Goal: Task Accomplishment & Management: Complete application form

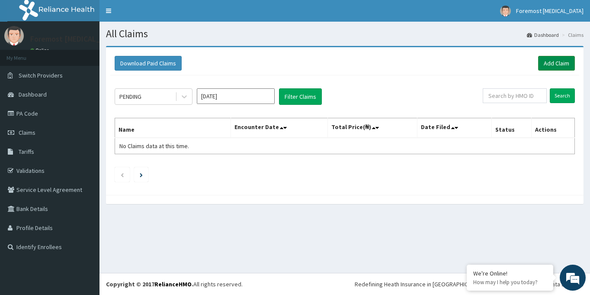
click at [558, 64] on link "Add Claim" at bounding box center [556, 63] width 37 height 15
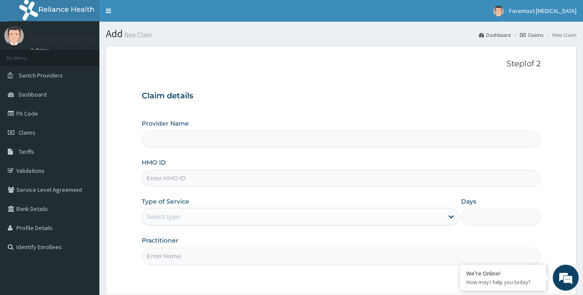
type input "Foremost [MEDICAL_DATA]"
click at [169, 182] on input "HMO ID" at bounding box center [342, 178] width 400 height 17
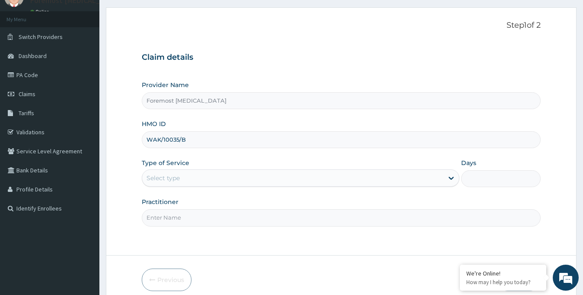
scroll to position [77, 0]
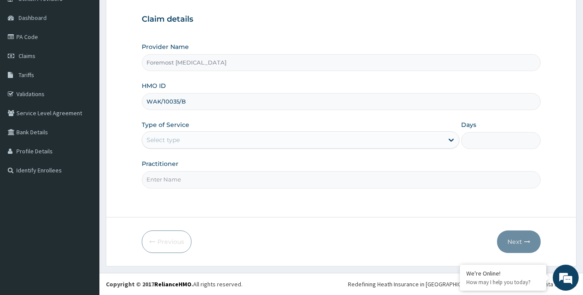
type input "WAK/10035/B"
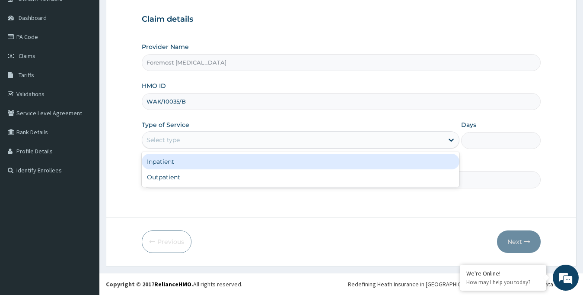
click at [272, 140] on div "Select type" at bounding box center [293, 140] width 302 height 14
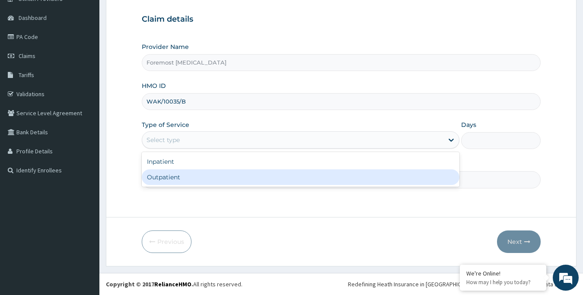
click at [189, 185] on div "Inpatient Outpatient" at bounding box center [301, 169] width 318 height 35
click at [166, 177] on div "Outpatient" at bounding box center [301, 177] width 318 height 16
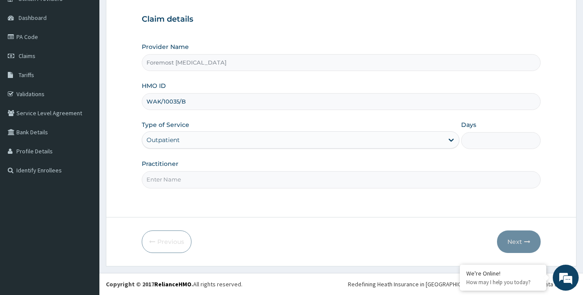
type input "1"
click at [159, 178] on input "Practitioner" at bounding box center [342, 179] width 400 height 17
type input "NULL"
click at [514, 241] on button "Next" at bounding box center [519, 241] width 44 height 22
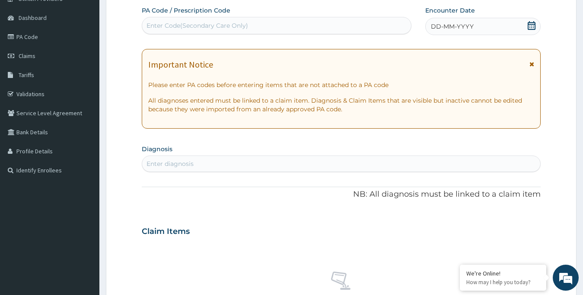
click at [465, 26] on span "DD-MM-YYYY" at bounding box center [452, 26] width 43 height 9
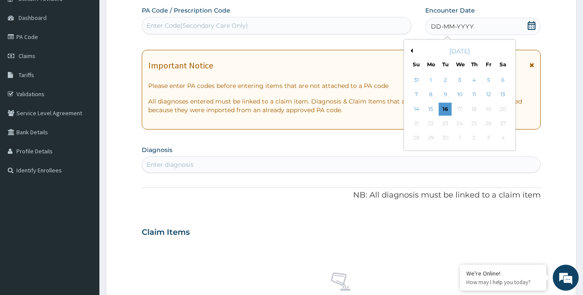
click at [412, 51] on button "Previous Month" at bounding box center [411, 50] width 4 height 4
click at [490, 78] on div "1" at bounding box center [488, 80] width 13 height 13
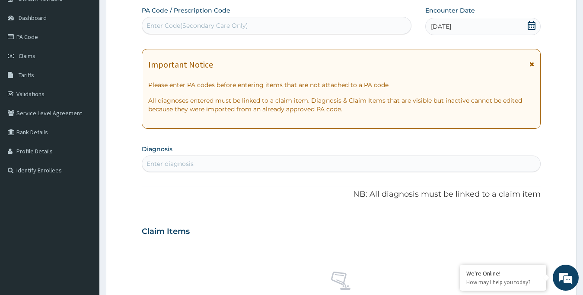
click at [218, 30] on div "Enter Code(Secondary Care Only)" at bounding box center [198, 25] width 102 height 9
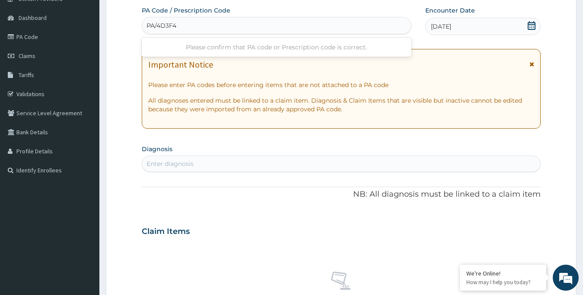
type input "PA/4D3F4A"
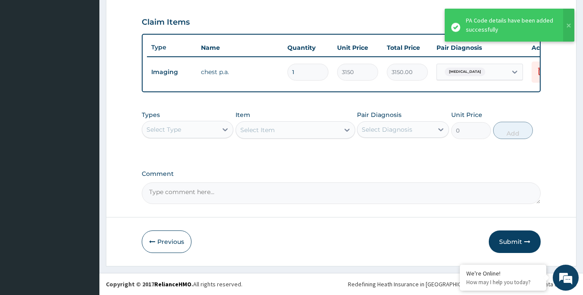
scroll to position [295, 0]
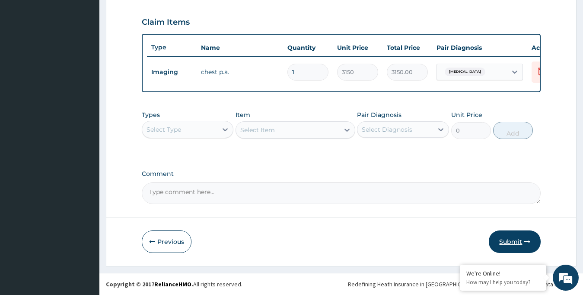
click at [515, 242] on button "Submit" at bounding box center [515, 241] width 52 height 22
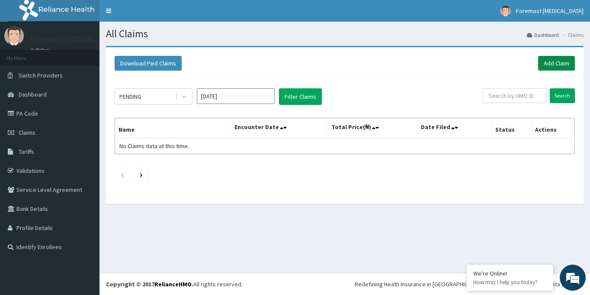
click at [547, 58] on link "Add Claim" at bounding box center [556, 63] width 37 height 15
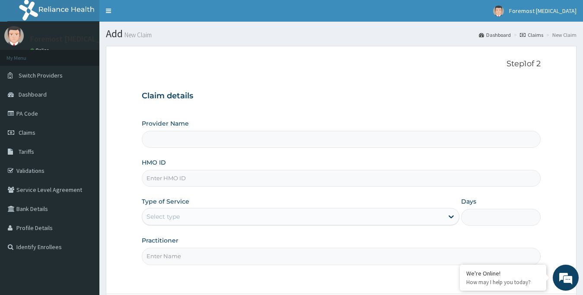
type input "Foremost [MEDICAL_DATA]"
click at [198, 177] on input "HMO ID" at bounding box center [342, 178] width 400 height 17
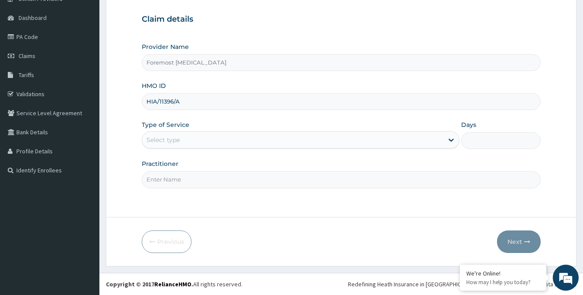
type input "HIA/11396/A"
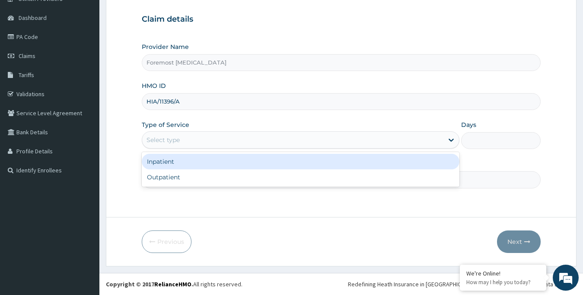
click at [231, 142] on div "Select type" at bounding box center [293, 140] width 302 height 14
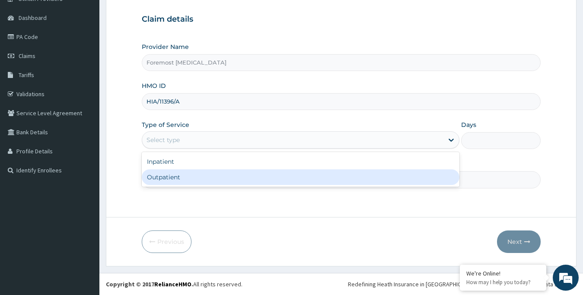
click at [214, 174] on div "Outpatient" at bounding box center [301, 177] width 318 height 16
type input "1"
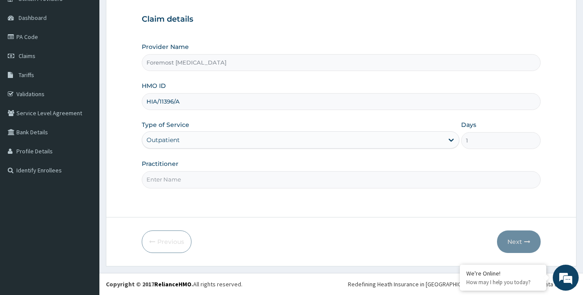
click at [189, 183] on input "Practitioner" at bounding box center [342, 179] width 400 height 17
type input "NULL"
click at [514, 240] on button "Next" at bounding box center [519, 241] width 44 height 22
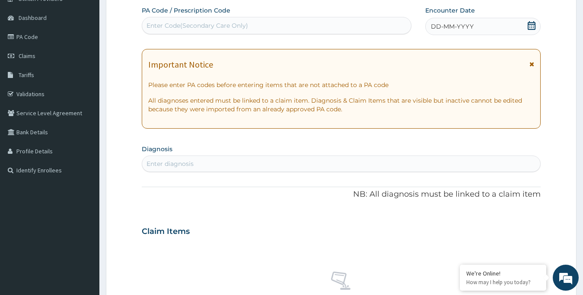
click at [450, 29] on span "DD-MM-YYYY" at bounding box center [452, 26] width 43 height 9
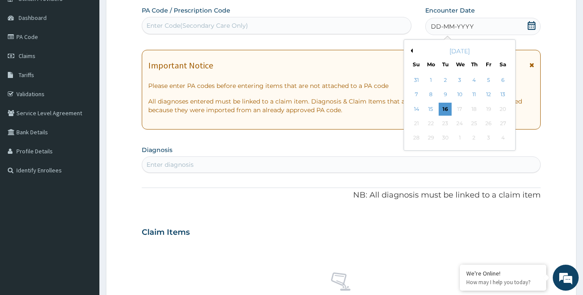
click at [411, 48] on div "[DATE]" at bounding box center [460, 51] width 104 height 9
click at [413, 51] on button "Previous Month" at bounding box center [411, 50] width 4 height 4
click at [486, 81] on div "1" at bounding box center [488, 80] width 13 height 13
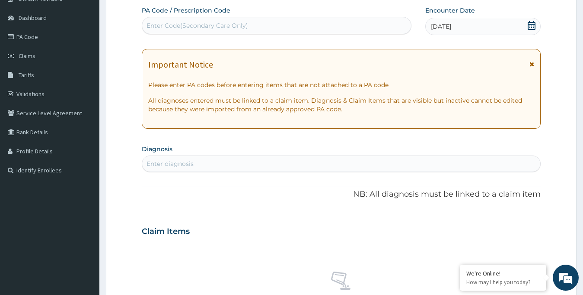
click at [163, 31] on div "Enter Code(Secondary Care Only)" at bounding box center [276, 26] width 269 height 14
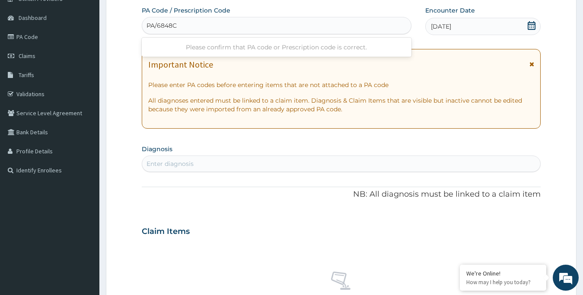
type input "PA/6848C3"
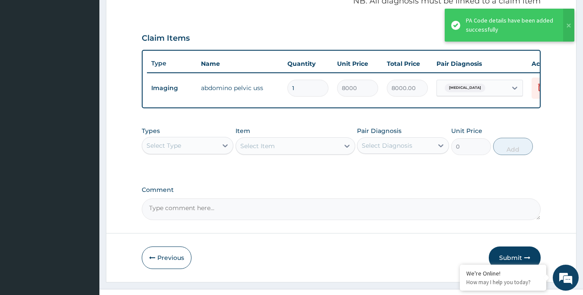
scroll to position [295, 0]
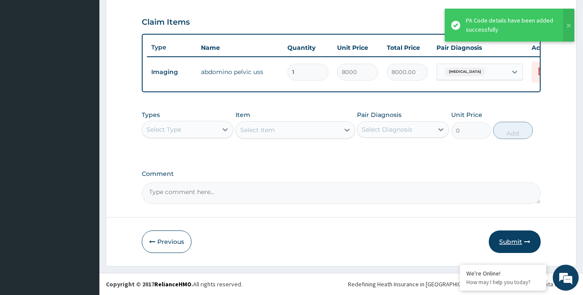
click at [503, 234] on button "Submit" at bounding box center [515, 241] width 52 height 22
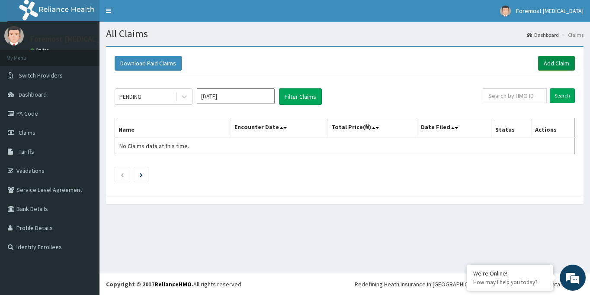
click at [543, 66] on link "Add Claim" at bounding box center [556, 63] width 37 height 15
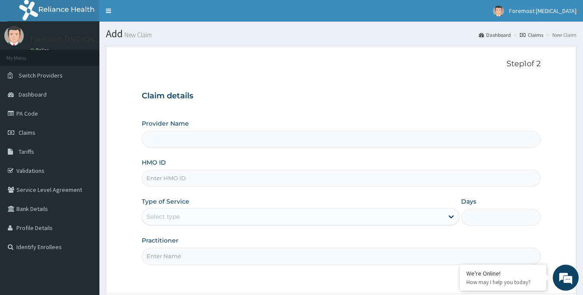
type input "Foremost [MEDICAL_DATA]"
click at [183, 183] on input "HMO ID" at bounding box center [342, 178] width 400 height 17
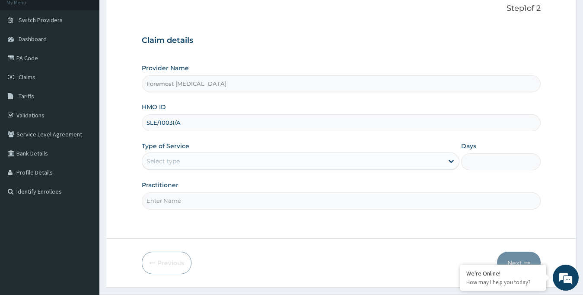
scroll to position [77, 0]
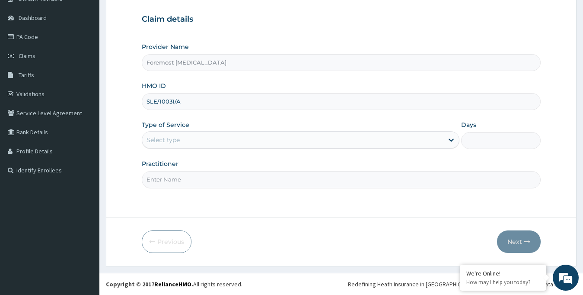
type input "SLE/10031/A"
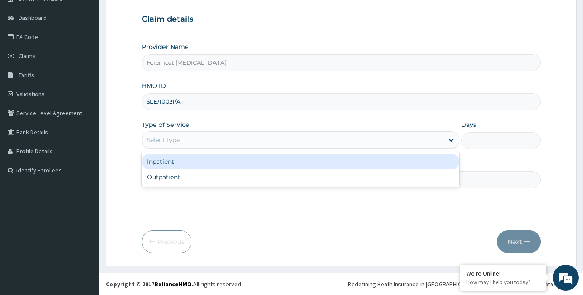
click at [231, 142] on div "Select type" at bounding box center [293, 140] width 302 height 14
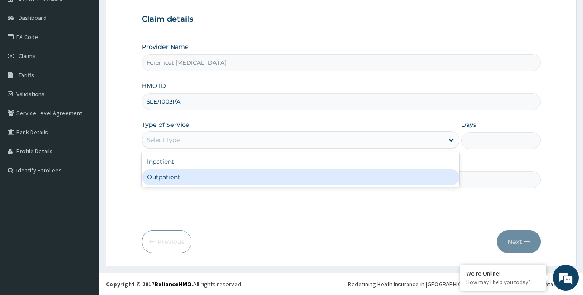
click at [181, 180] on div "Outpatient" at bounding box center [301, 177] width 318 height 16
type input "1"
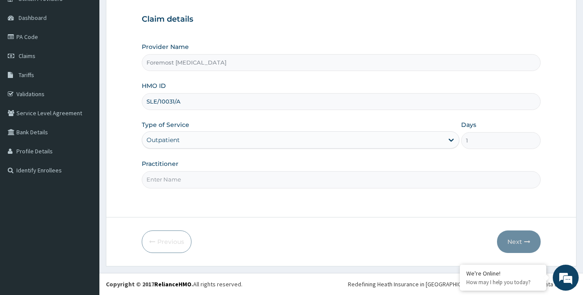
click at [167, 177] on input "Practitioner" at bounding box center [342, 179] width 400 height 17
type input "NULL"
click at [517, 237] on button "Next" at bounding box center [519, 241] width 44 height 22
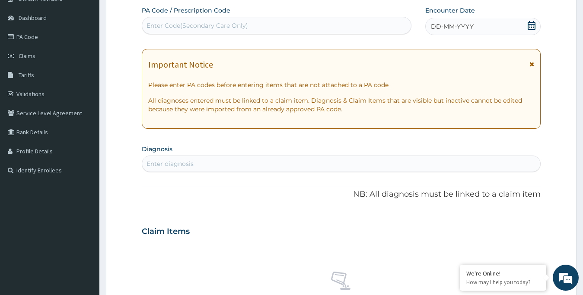
click at [457, 26] on span "DD-MM-YYYY" at bounding box center [452, 26] width 43 height 9
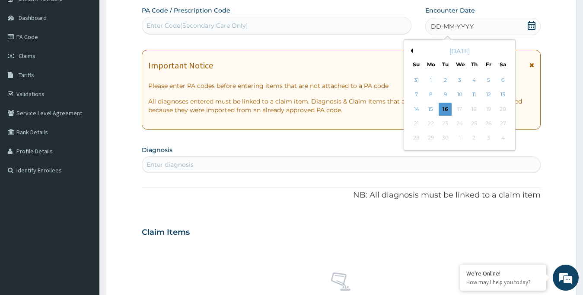
click at [411, 51] on button "Previous Month" at bounding box center [411, 50] width 4 height 4
click at [505, 80] on div "2" at bounding box center [503, 80] width 13 height 13
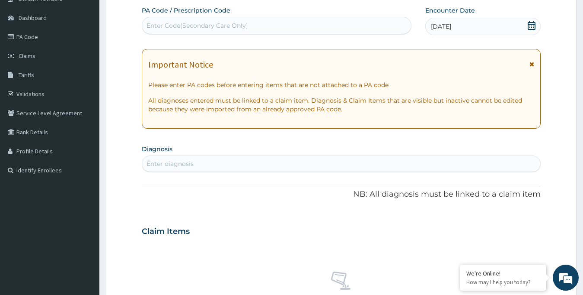
click at [284, 18] on div "Enter Code(Secondary Care Only)" at bounding box center [277, 25] width 270 height 17
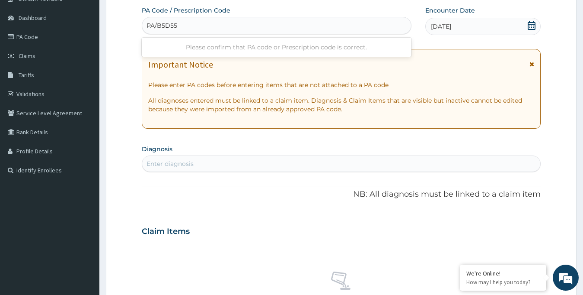
type input "PA/B5D55B"
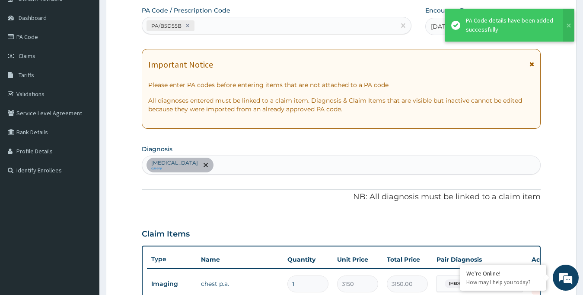
scroll to position [272, 0]
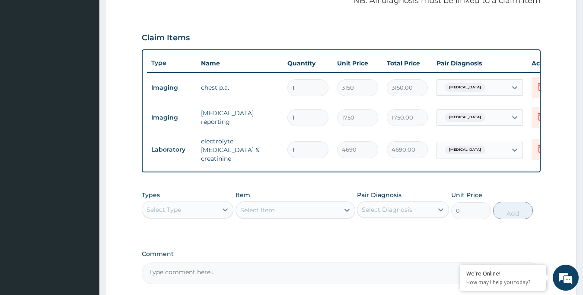
click at [214, 214] on div "Select Type" at bounding box center [180, 209] width 76 height 14
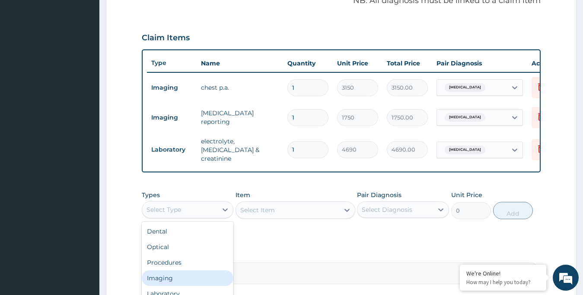
click at [173, 278] on div "Imaging" at bounding box center [188, 278] width 92 height 16
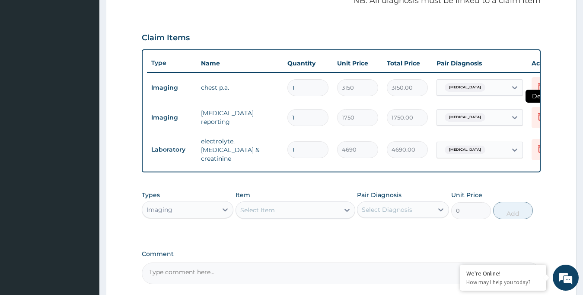
click at [534, 119] on icon at bounding box center [541, 117] width 19 height 21
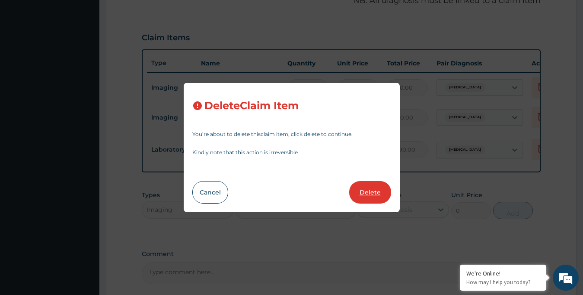
click at [367, 191] on button "Delete" at bounding box center [370, 192] width 42 height 22
type input "4690"
type input "4690.00"
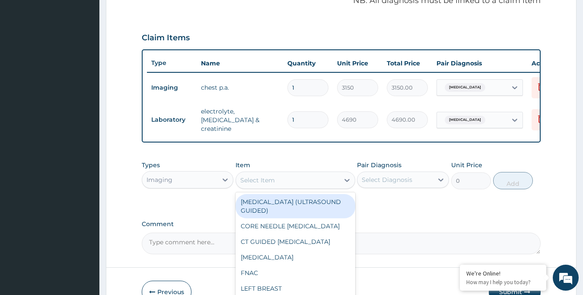
click at [337, 183] on div "Select Item" at bounding box center [287, 180] width 103 height 14
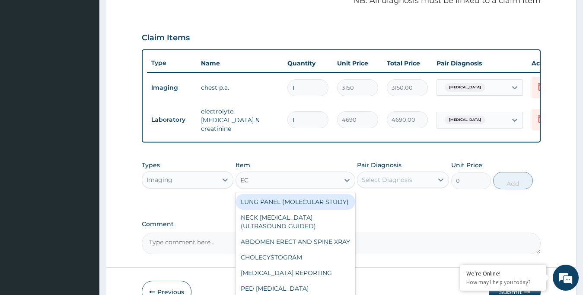
type input "ECG"
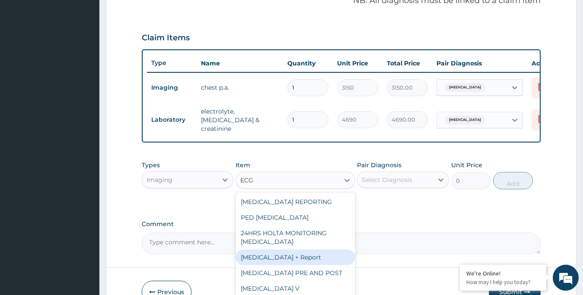
type input "6230"
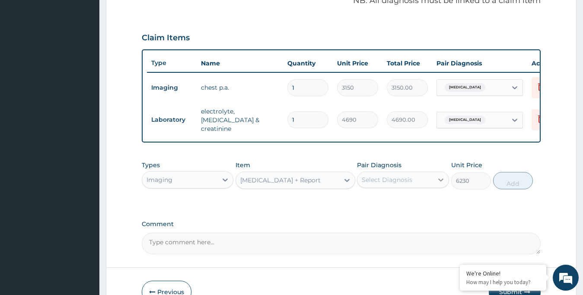
click at [440, 181] on icon at bounding box center [441, 179] width 5 height 3
click at [389, 210] on div "Renal hypertension" at bounding box center [403, 202] width 92 height 18
checkbox input "true"
click at [506, 187] on button "Add" at bounding box center [514, 180] width 40 height 17
type input "0"
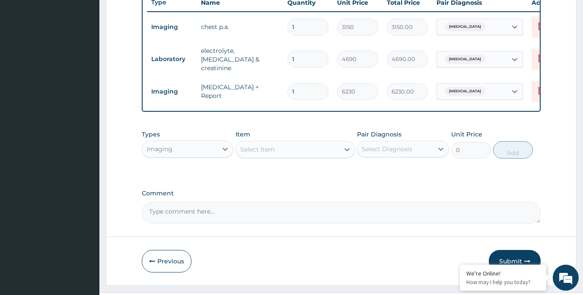
scroll to position [354, 0]
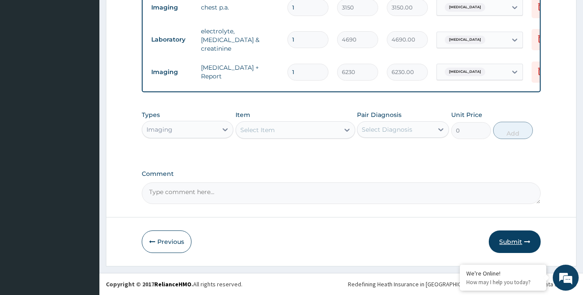
click at [507, 241] on button "Submit" at bounding box center [515, 241] width 52 height 22
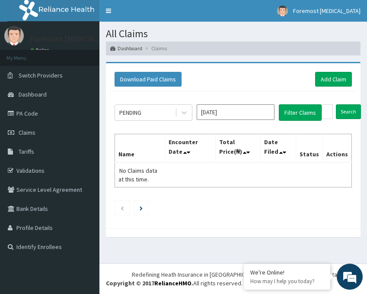
click at [365, 78] on div "Download Paid Claims Add Claim × Note you can only download claims within a max…" at bounding box center [233, 149] width 268 height 175
click at [340, 33] on h1 "All Claims" at bounding box center [233, 33] width 255 height 11
click at [328, 79] on link "Add Claim" at bounding box center [332, 79] width 37 height 15
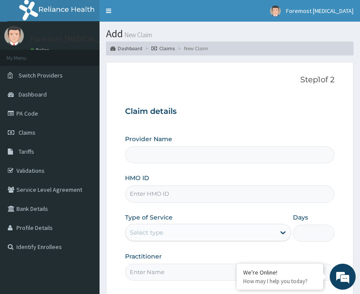
type input "Foremost [MEDICAL_DATA]"
click at [143, 193] on input "HMO ID" at bounding box center [230, 193] width 210 height 17
click at [37, 115] on link "PA Code" at bounding box center [49, 113] width 99 height 19
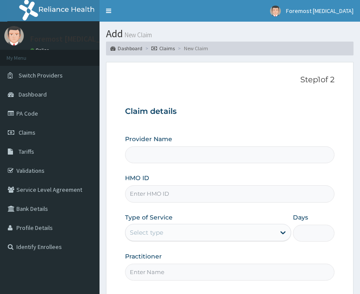
click at [174, 192] on input "HMO ID" at bounding box center [230, 193] width 210 height 17
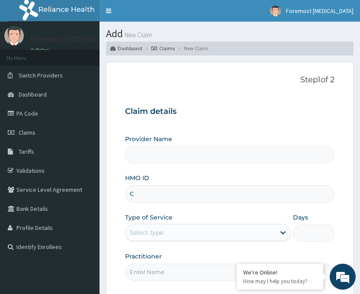
type input "CN"
type input "Foremost [MEDICAL_DATA]"
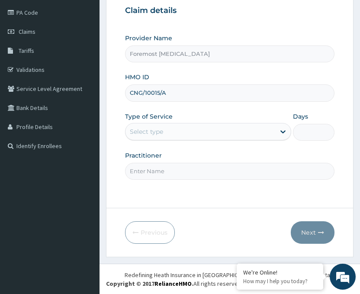
scroll to position [101, 0]
type input "CNG/10015/A"
click at [197, 138] on div "Select type" at bounding box center [200, 131] width 150 height 14
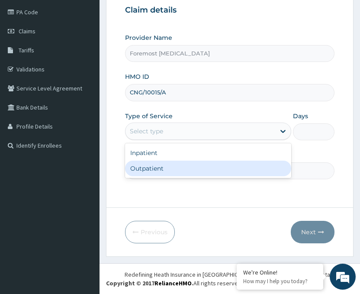
click at [167, 168] on div "Outpatient" at bounding box center [208, 168] width 166 height 16
type input "1"
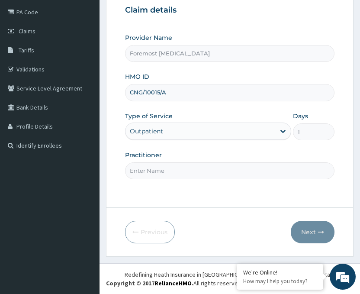
click at [153, 169] on input "Practitioner" at bounding box center [230, 170] width 210 height 17
type input "NULL"
paste input "NULL"
type input "NULL"
click at [319, 236] on button "Next" at bounding box center [313, 232] width 44 height 22
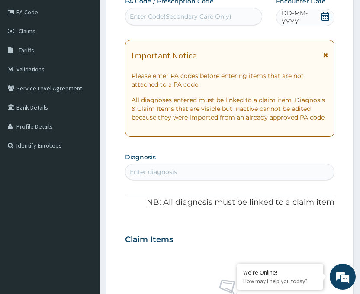
click at [301, 16] on span "DD-MM-YYYY" at bounding box center [301, 17] width 39 height 17
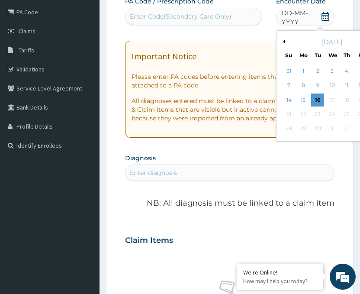
click at [285, 42] on button "Previous Month" at bounding box center [283, 41] width 4 height 4
click at [356, 72] on div "1" at bounding box center [360, 70] width 13 height 13
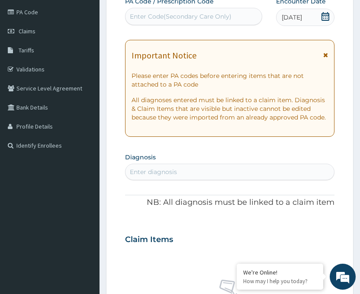
click at [167, 19] on div "Enter Code(Secondary Care Only)" at bounding box center [181, 16] width 102 height 9
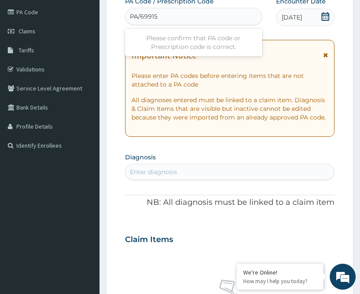
type input "PA/69915E"
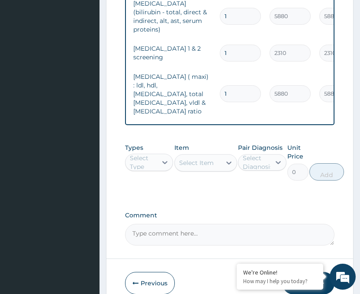
scroll to position [616, 0]
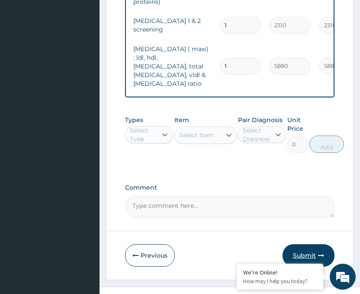
click at [306, 244] on button "Submit" at bounding box center [308, 255] width 52 height 22
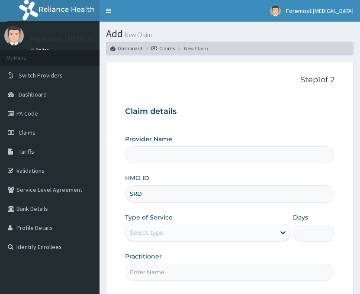
type input "SRD/"
type input "Foremost [MEDICAL_DATA]"
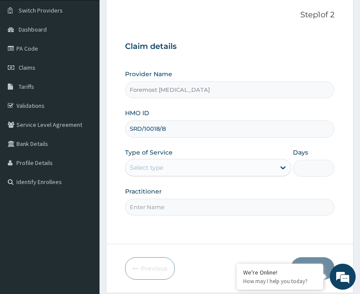
scroll to position [101, 0]
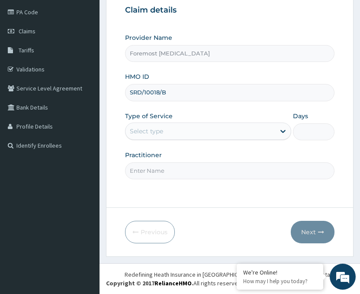
type input "SRD/10018/B"
click at [227, 137] on div "Select type" at bounding box center [200, 131] width 150 height 14
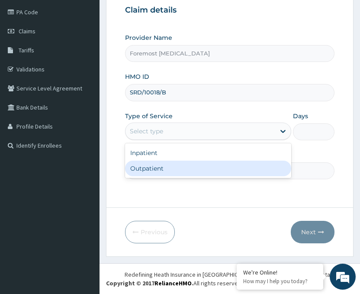
click at [178, 169] on div "Outpatient" at bounding box center [208, 168] width 166 height 16
type input "1"
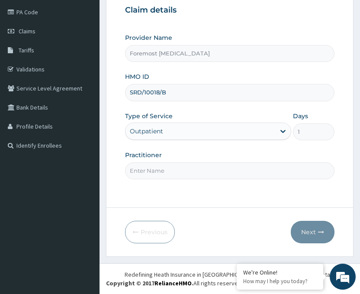
click at [157, 165] on input "Practitioner" at bounding box center [230, 170] width 210 height 17
paste input "NULL"
type input "NULL"
click at [310, 229] on button "Next" at bounding box center [313, 232] width 44 height 22
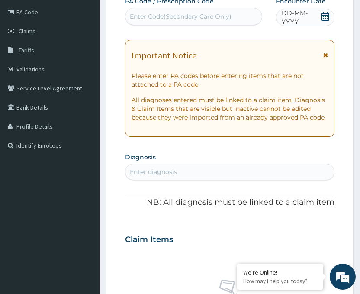
scroll to position [0, 0]
click at [297, 22] on span "DD-MM-YYYY" at bounding box center [301, 17] width 39 height 17
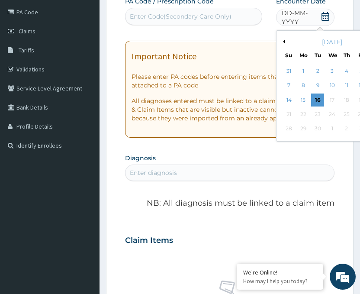
click at [283, 40] on button "Previous Month" at bounding box center [283, 41] width 4 height 4
click at [358, 71] on div "1" at bounding box center [360, 70] width 13 height 13
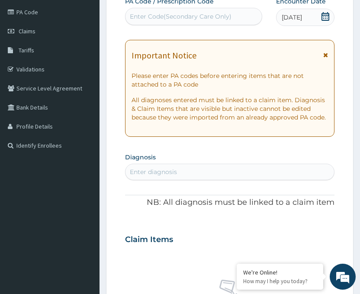
click at [193, 19] on div "Enter Code(Secondary Care Only)" at bounding box center [181, 16] width 102 height 9
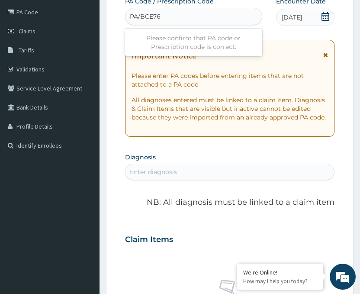
type input "PA/BCE769"
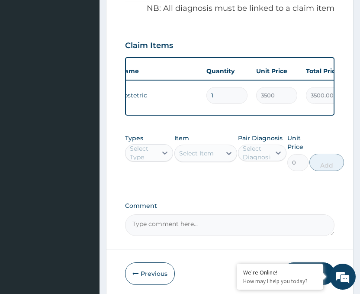
scroll to position [0, 66]
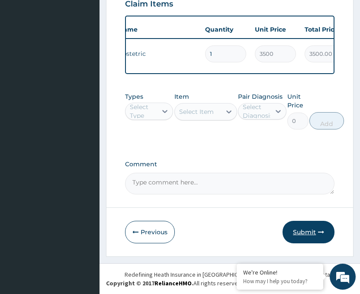
click at [307, 231] on button "Submit" at bounding box center [308, 232] width 52 height 22
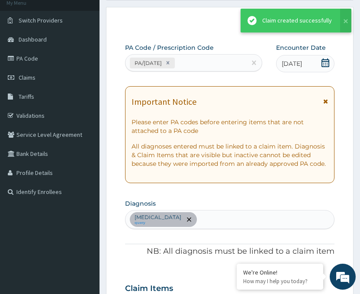
scroll to position [346, 0]
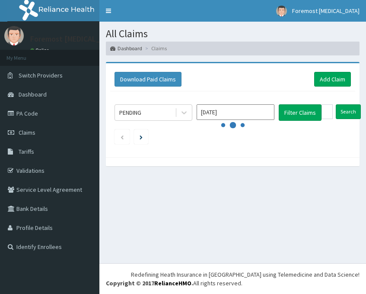
click at [322, 83] on link "Add Claim" at bounding box center [332, 79] width 37 height 15
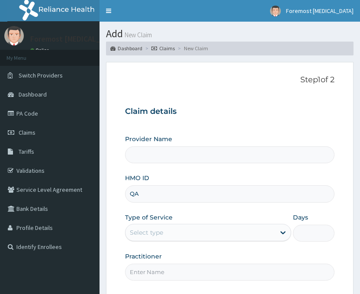
type input "QAO"
type input "Foremost [MEDICAL_DATA]"
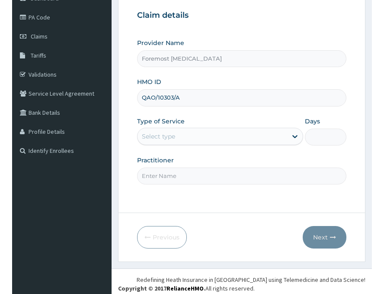
scroll to position [101, 0]
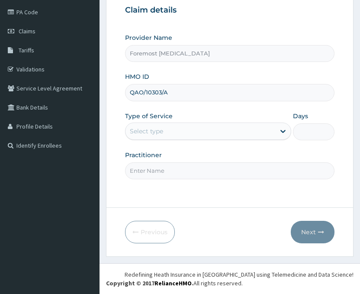
type input "QAO/10303/A"
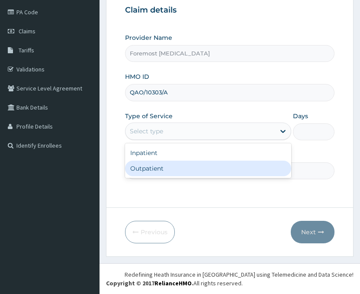
drag, startPoint x: 238, startPoint y: 131, endPoint x: 199, endPoint y: 168, distance: 52.9
click at [199, 140] on div "option Outpatient focused, 2 of 2. 2 results available. Use Up and Down to choo…" at bounding box center [208, 130] width 166 height 17
click at [199, 168] on div "Outpatient" at bounding box center [208, 168] width 166 height 16
type input "1"
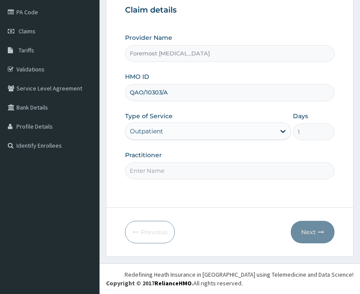
click at [170, 166] on input "Practitioner" at bounding box center [230, 170] width 210 height 17
paste input "NULL"
type input "NULL"
click at [312, 229] on button "Next" at bounding box center [313, 232] width 44 height 22
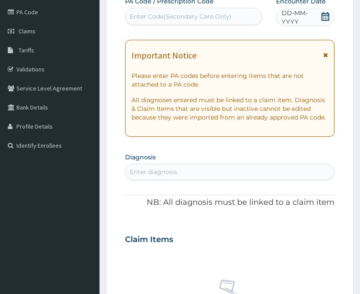
click at [305, 15] on span "DD-MM-YYYY" at bounding box center [301, 17] width 39 height 17
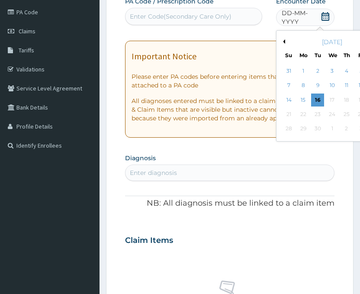
click at [283, 41] on button "Previous Month" at bounding box center [283, 41] width 4 height 4
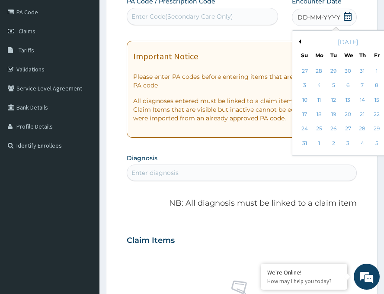
click at [359, 69] on div "2" at bounding box center [391, 70] width 13 height 13
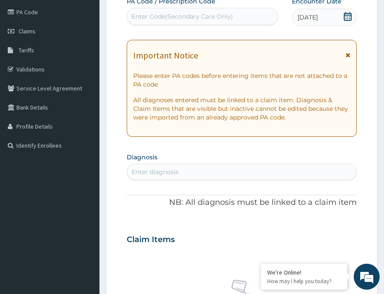
scroll to position [0, 0]
click at [216, 17] on div "Enter Code(Secondary Care Only)" at bounding box center [182, 16] width 102 height 9
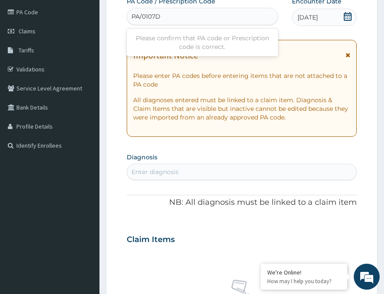
type input "PA/0107D4"
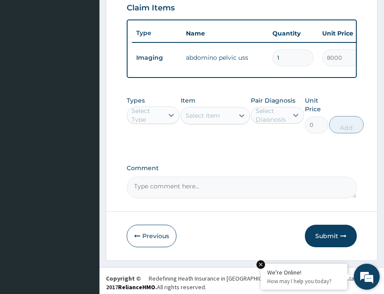
scroll to position [346, 0]
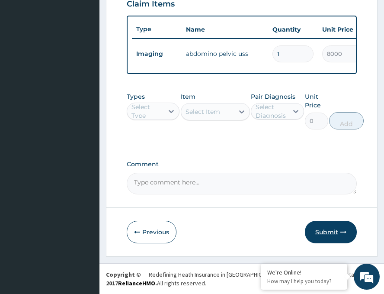
click at [328, 231] on button "Submit" at bounding box center [331, 232] width 52 height 22
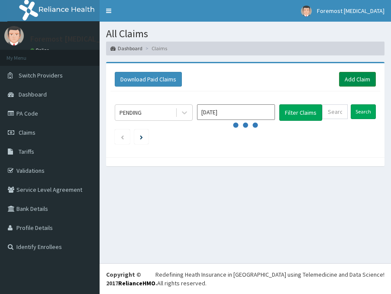
click at [357, 76] on link "Add Claim" at bounding box center [357, 79] width 37 height 15
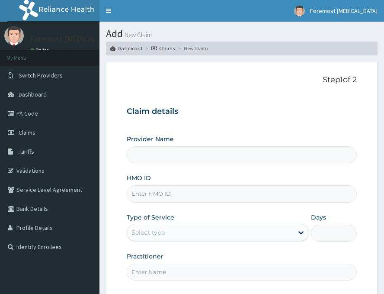
click at [167, 200] on input "HMO ID" at bounding box center [242, 193] width 230 height 17
type input "O"
type input "Foremost [MEDICAL_DATA]"
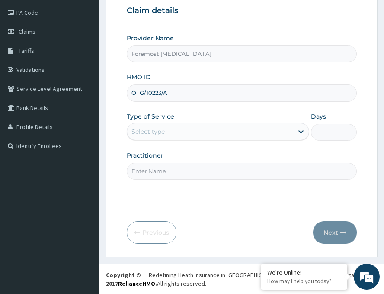
scroll to position [101, 0]
type input "OTG/10223/A"
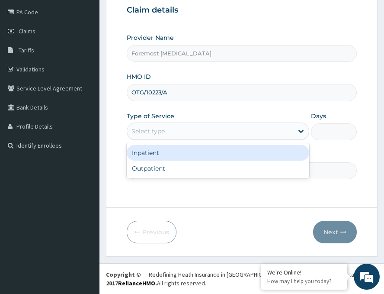
click at [218, 133] on div "Select type" at bounding box center [210, 131] width 166 height 14
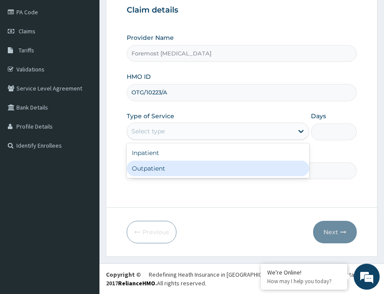
click at [161, 169] on div "Outpatient" at bounding box center [218, 168] width 183 height 16
type input "1"
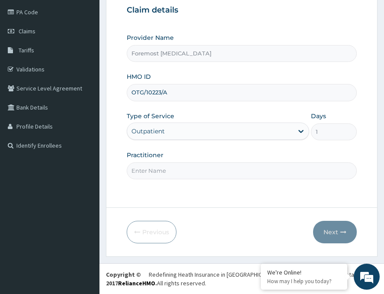
click at [141, 167] on input "Practitioner" at bounding box center [242, 170] width 230 height 17
paste input "NULL"
type input "NULL"
click at [327, 228] on button "Next" at bounding box center [335, 232] width 44 height 22
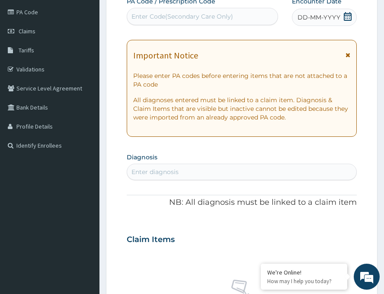
click at [323, 18] on span "DD-MM-YYYY" at bounding box center [319, 17] width 43 height 9
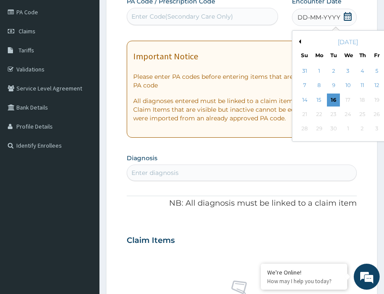
click at [297, 39] on button "Previous Month" at bounding box center [299, 41] width 4 height 4
click at [384, 72] on div "2" at bounding box center [391, 70] width 13 height 13
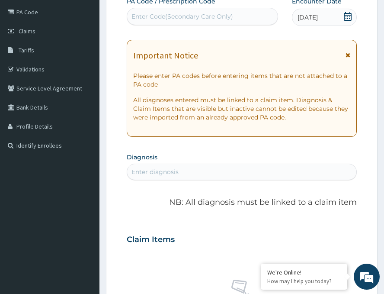
click at [184, 17] on div "Enter Code(Secondary Care Only)" at bounding box center [182, 16] width 102 height 9
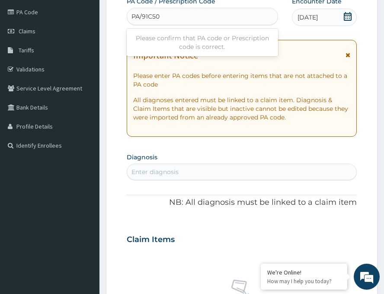
type input "PA/91C50E"
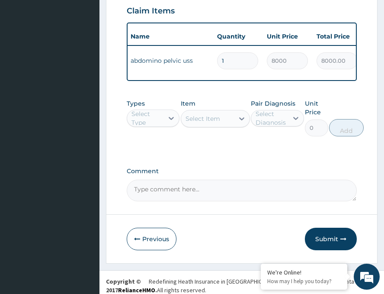
scroll to position [346, 0]
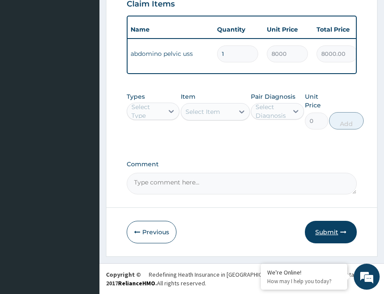
click at [324, 230] on button "Submit" at bounding box center [331, 232] width 52 height 22
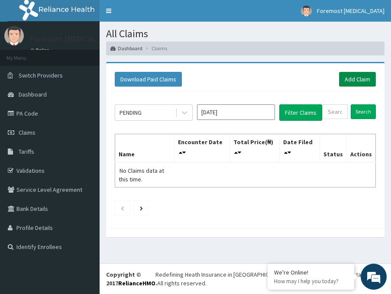
click at [357, 80] on link "Add Claim" at bounding box center [357, 79] width 37 height 15
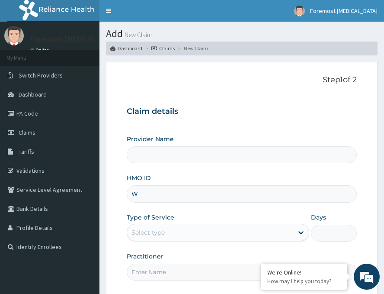
type input "WT"
type input "Foremost [MEDICAL_DATA]"
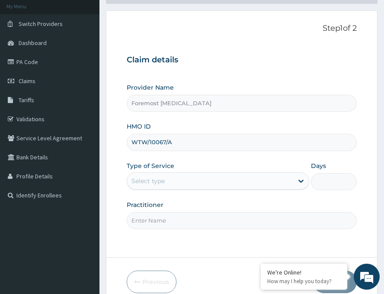
scroll to position [101, 0]
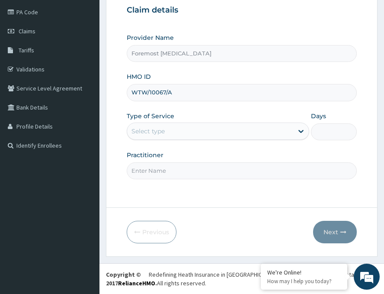
type input "WTW/10067/A"
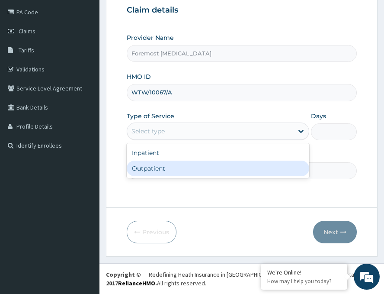
drag, startPoint x: 227, startPoint y: 131, endPoint x: 176, endPoint y: 169, distance: 63.9
click at [176, 140] on div "option Outpatient focused, 2 of 2. 2 results available. Use Up and Down to choo…" at bounding box center [218, 130] width 183 height 17
click at [175, 170] on div "Outpatient" at bounding box center [218, 168] width 183 height 16
type input "1"
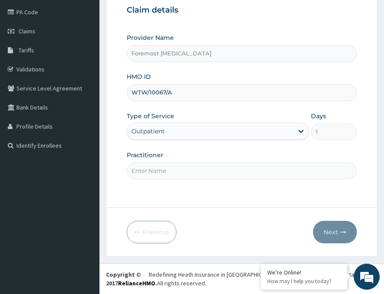
click at [162, 170] on input "Practitioner" at bounding box center [242, 170] width 230 height 17
paste input "NULL"
type input "NULL"
click at [328, 229] on button "Next" at bounding box center [335, 232] width 44 height 22
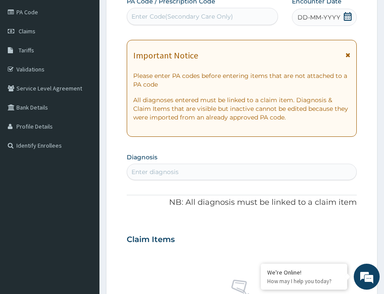
click at [320, 18] on span "DD-MM-YYYY" at bounding box center [319, 17] width 43 height 9
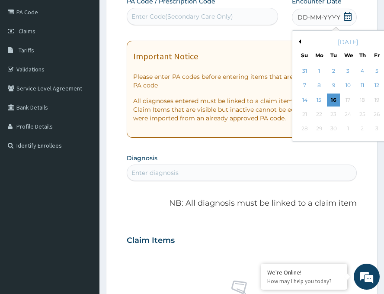
click at [297, 42] on button "Previous Month" at bounding box center [299, 41] width 4 height 4
click at [384, 71] on div "2" at bounding box center [391, 70] width 13 height 13
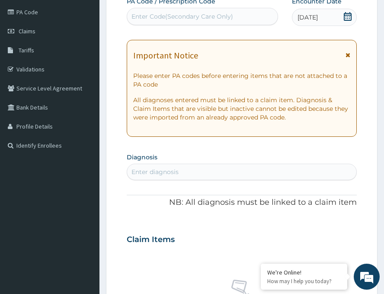
click at [210, 19] on div "Enter Code(Secondary Care Only)" at bounding box center [182, 16] width 102 height 9
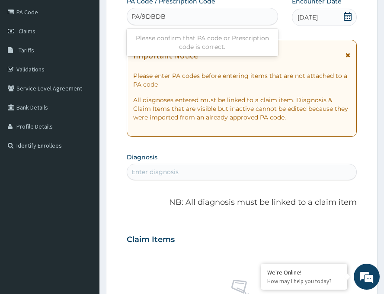
type input "PA/9DBDB0"
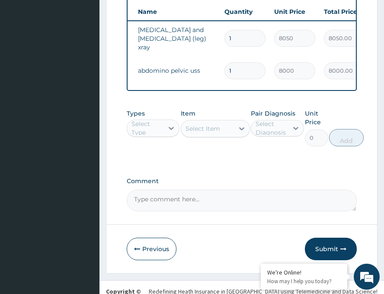
scroll to position [375, 0]
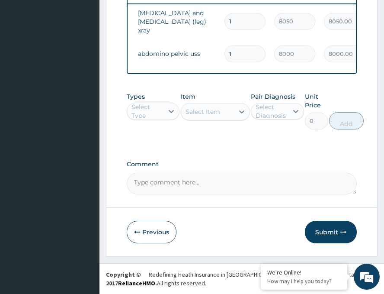
click at [334, 228] on button "Submit" at bounding box center [331, 232] width 52 height 22
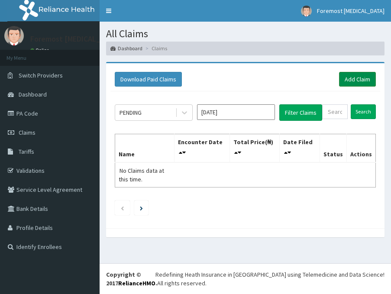
click at [374, 80] on link "Add Claim" at bounding box center [357, 79] width 37 height 15
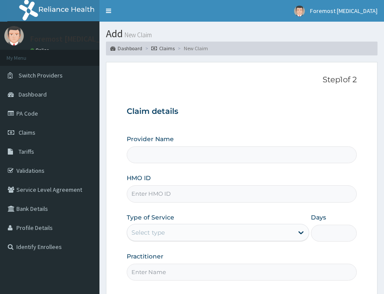
click at [186, 202] on input "HMO ID" at bounding box center [242, 193] width 230 height 17
type input "Foremost [MEDICAL_DATA]"
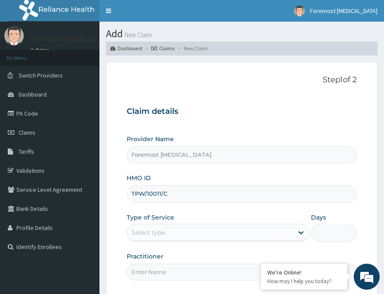
scroll to position [101, 0]
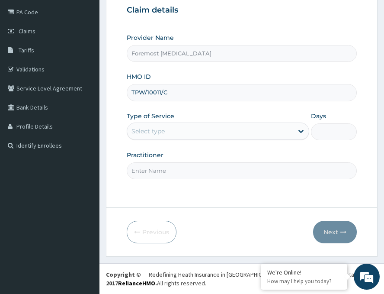
type input "TPW/10011/C"
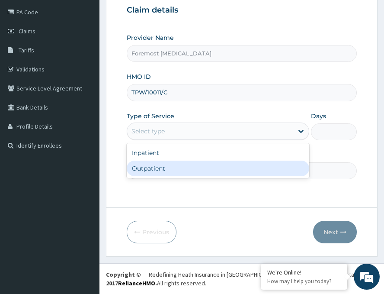
drag, startPoint x: 183, startPoint y: 132, endPoint x: 163, endPoint y: 167, distance: 40.7
click at [163, 140] on div "option Outpatient focused, 2 of 2. 2 results available. Use Up and Down to choo…" at bounding box center [218, 130] width 183 height 17
click at [163, 167] on div "Outpatient" at bounding box center [218, 168] width 183 height 16
type input "1"
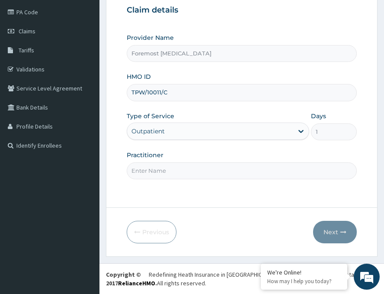
click at [151, 171] on input "Practitioner" at bounding box center [242, 170] width 230 height 17
paste input "NULL"
type input "NULL"
click at [342, 232] on icon "button" at bounding box center [343, 232] width 6 height 6
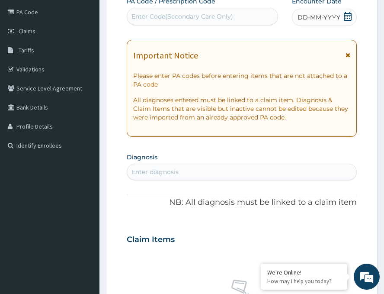
click at [317, 19] on span "DD-MM-YYYY" at bounding box center [319, 17] width 43 height 9
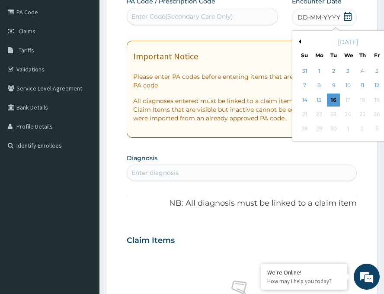
scroll to position [0, 0]
click at [297, 40] on button "Previous Month" at bounding box center [299, 41] width 4 height 4
click at [384, 71] on div "2" at bounding box center [391, 70] width 13 height 13
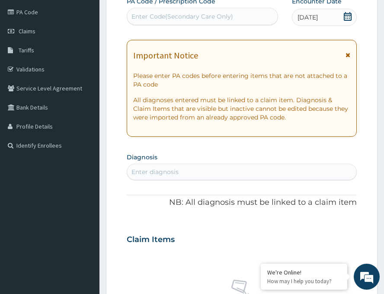
click at [223, 19] on div "Enter Code(Secondary Care Only)" at bounding box center [182, 16] width 102 height 9
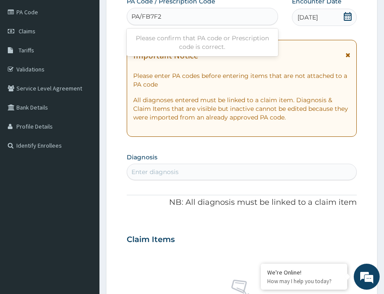
type input "PA/FB7F2F"
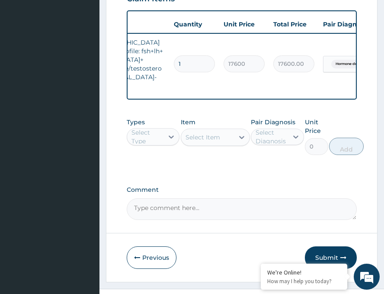
scroll to position [359, 0]
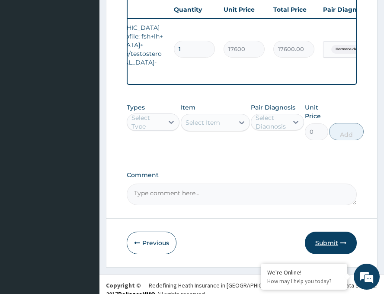
click at [325, 236] on button "Submit" at bounding box center [331, 242] width 52 height 22
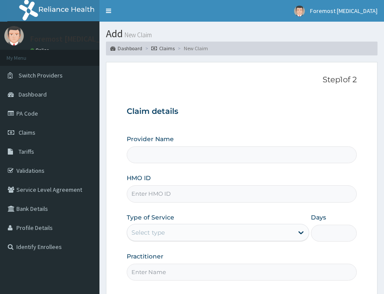
click at [162, 192] on input "HMO ID" at bounding box center [242, 193] width 230 height 17
type input "Foremost [MEDICAL_DATA]"
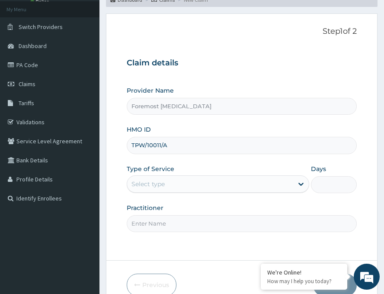
scroll to position [101, 0]
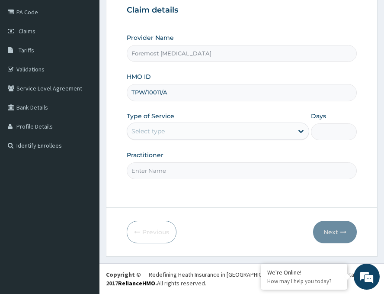
type input "TPW/10011/A"
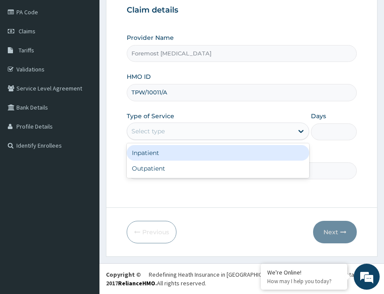
click at [176, 134] on div "Select type" at bounding box center [210, 131] width 166 height 14
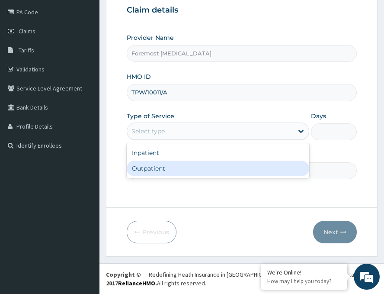
click at [166, 164] on div "Outpatient" at bounding box center [218, 168] width 183 height 16
type input "1"
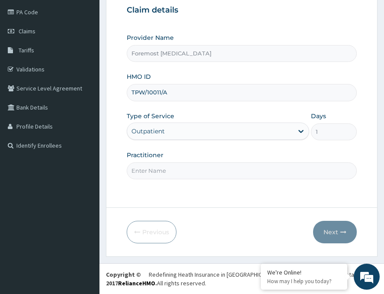
click at [150, 167] on input "Practitioner" at bounding box center [242, 170] width 230 height 17
paste input "NULL"
type input "NULL"
click at [331, 229] on button "Next" at bounding box center [335, 232] width 44 height 22
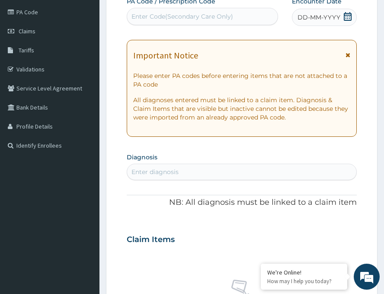
click at [309, 16] on span "DD-MM-YYYY" at bounding box center [319, 17] width 43 height 9
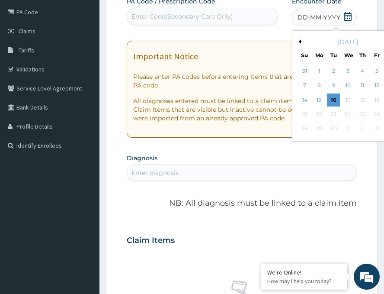
click at [297, 41] on button "Previous Month" at bounding box center [299, 41] width 4 height 4
click at [384, 71] on div "2" at bounding box center [391, 70] width 13 height 13
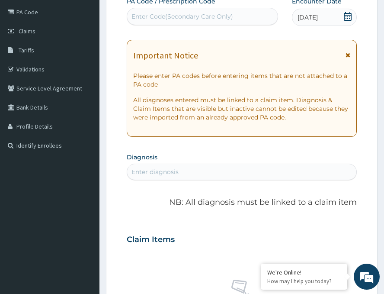
click at [175, 19] on div "Enter Code(Secondary Care Only)" at bounding box center [182, 16] width 102 height 9
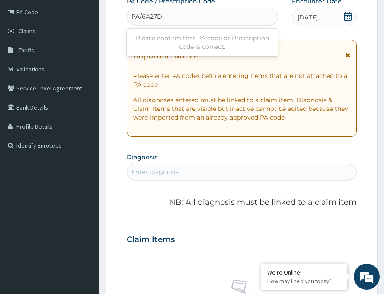
type input "PA/6A27D5"
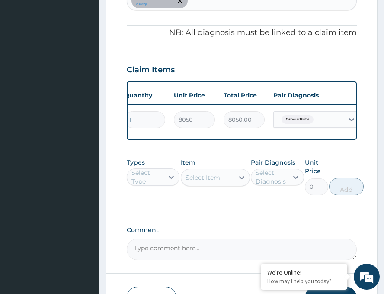
scroll to position [346, 0]
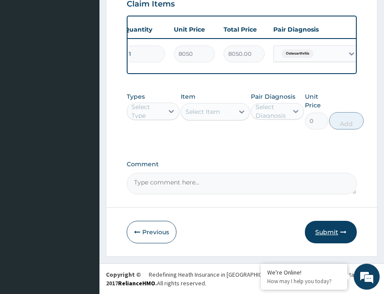
click at [314, 236] on button "Submit" at bounding box center [331, 232] width 52 height 22
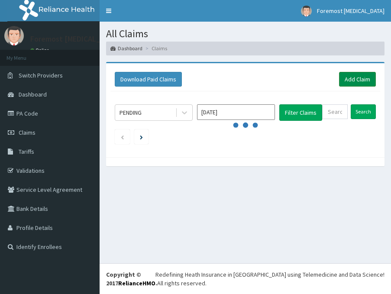
click at [353, 79] on link "Add Claim" at bounding box center [357, 79] width 37 height 15
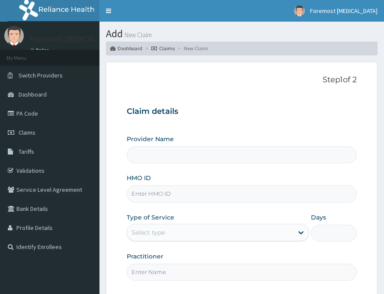
click at [173, 188] on input "HMO ID" at bounding box center [242, 193] width 230 height 17
type input "WT"
type input "Foremost [MEDICAL_DATA]"
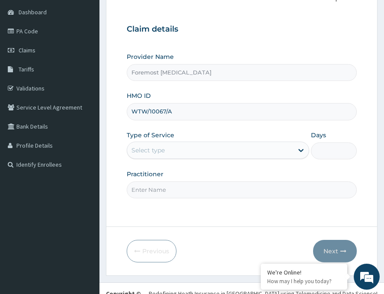
scroll to position [101, 0]
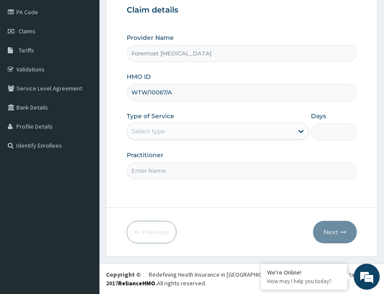
type input "WTW/10067/A"
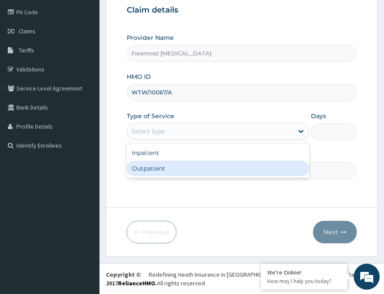
drag, startPoint x: 195, startPoint y: 134, endPoint x: 164, endPoint y: 169, distance: 46.6
click at [164, 140] on div "option Outpatient focused, 2 of 2. 2 results available. Use Up and Down to choo…" at bounding box center [218, 130] width 183 height 17
click at [164, 169] on div "Outpatient" at bounding box center [218, 168] width 183 height 16
type input "1"
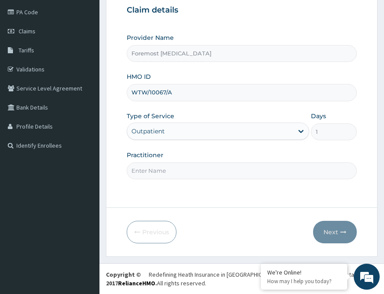
click at [148, 170] on input "Practitioner" at bounding box center [242, 170] width 230 height 17
paste input "NULL"
type input "NULL"
click at [329, 228] on button "Next" at bounding box center [335, 232] width 44 height 22
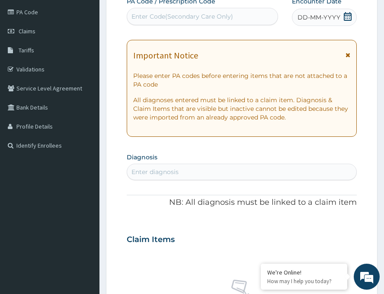
scroll to position [0, 0]
click at [317, 16] on span "DD-MM-YYYY" at bounding box center [319, 17] width 43 height 9
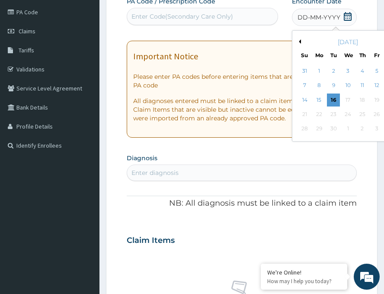
click at [297, 41] on button "Previous Month" at bounding box center [299, 41] width 4 height 4
click at [384, 72] on div "2" at bounding box center [391, 70] width 13 height 13
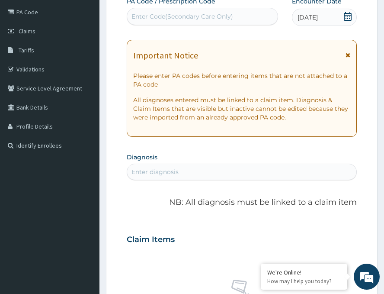
click at [147, 10] on div "Enter Code(Secondary Care Only)" at bounding box center [202, 17] width 151 height 14
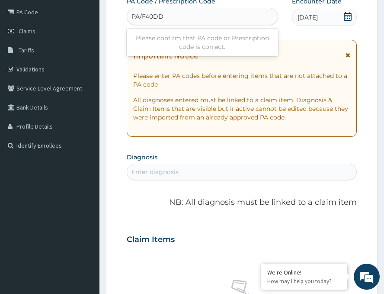
type input "PA/F40DD1"
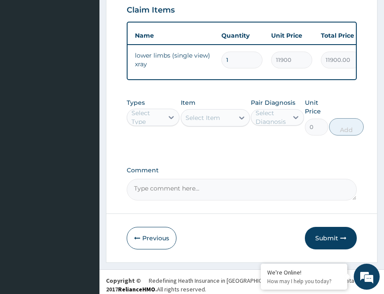
scroll to position [346, 0]
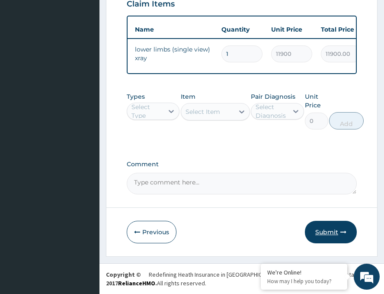
click at [329, 228] on button "Submit" at bounding box center [331, 232] width 52 height 22
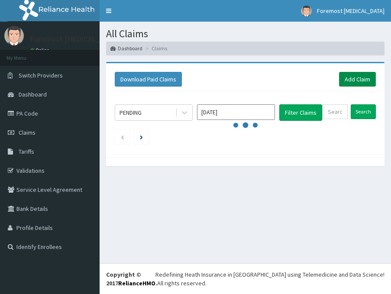
click at [355, 77] on link "Add Claim" at bounding box center [357, 79] width 37 height 15
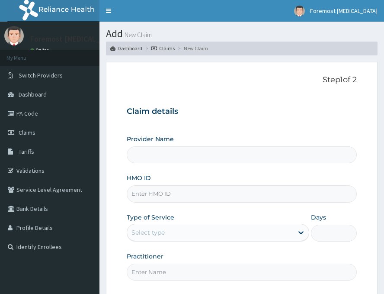
click at [153, 190] on input "HMO ID" at bounding box center [242, 193] width 230 height 17
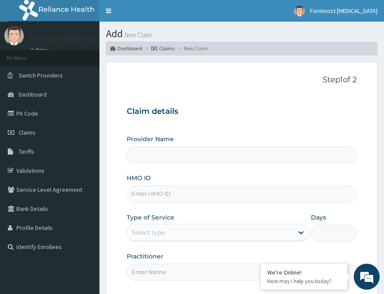
type input "N"
type input "Foremost [MEDICAL_DATA]"
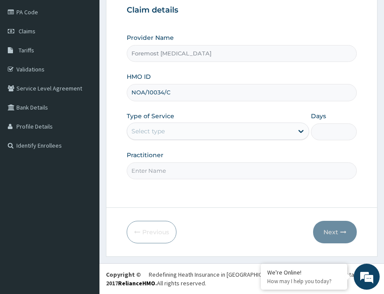
type input "NOA/10034/C"
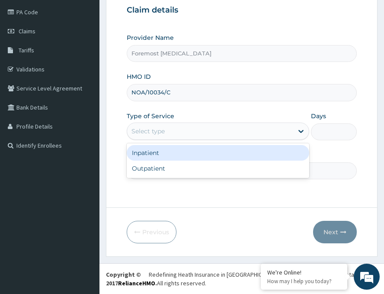
drag, startPoint x: 194, startPoint y: 130, endPoint x: 160, endPoint y: 168, distance: 50.9
click at [160, 140] on div "option Inpatient focused, 1 of 2. 2 results available. Use Up and Down to choos…" at bounding box center [218, 130] width 183 height 17
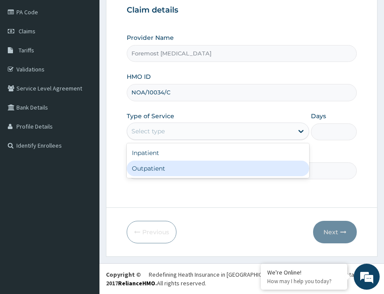
click at [160, 168] on div "Outpatient" at bounding box center [218, 168] width 183 height 16
type input "1"
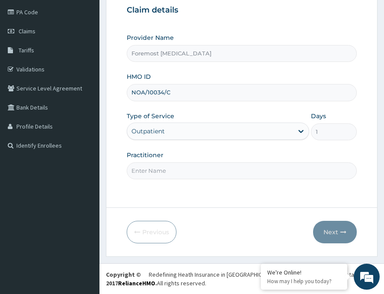
scroll to position [0, 0]
click at [143, 170] on input "Practitioner" at bounding box center [242, 170] width 230 height 17
paste input "NULL"
type input "NULL"
click at [333, 228] on button "Next" at bounding box center [335, 232] width 44 height 22
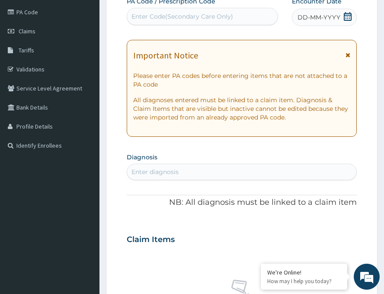
click at [324, 20] on span "DD-MM-YYYY" at bounding box center [319, 17] width 43 height 9
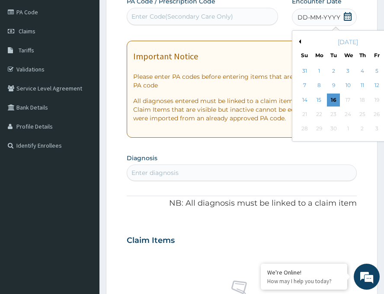
click at [296, 41] on div "[DATE]" at bounding box center [348, 42] width 104 height 9
click at [297, 40] on button "Previous Month" at bounding box center [299, 41] width 4 height 4
click at [384, 74] on div "2" at bounding box center [391, 70] width 13 height 13
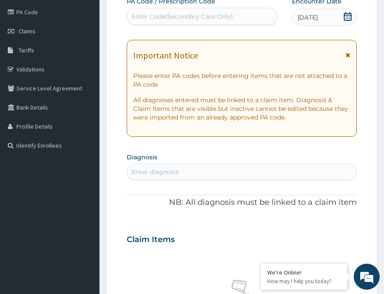
click at [184, 21] on div "Enter Code(Secondary Care Only)" at bounding box center [202, 17] width 151 height 14
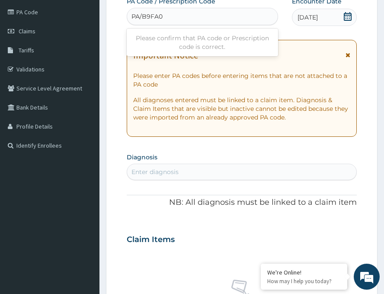
type input "PA/B9FA01"
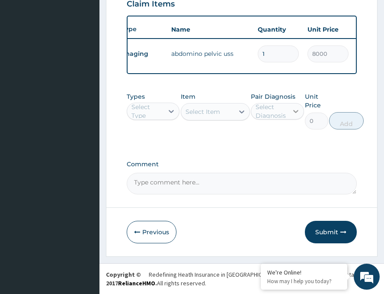
scroll to position [346, 0]
click at [332, 226] on button "Submit" at bounding box center [331, 232] width 52 height 22
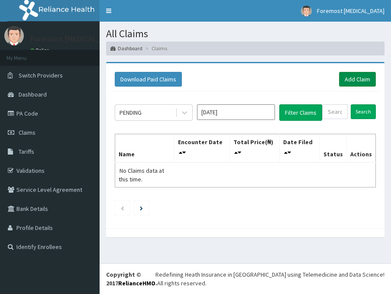
click at [368, 81] on link "Add Claim" at bounding box center [357, 79] width 37 height 15
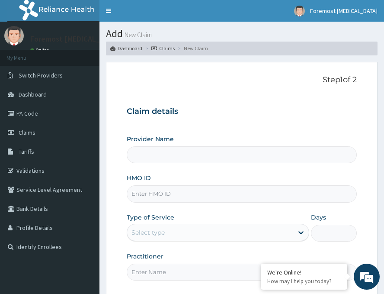
click at [179, 190] on input "HMO ID" at bounding box center [242, 193] width 230 height 17
type input "Foremost [MEDICAL_DATA]"
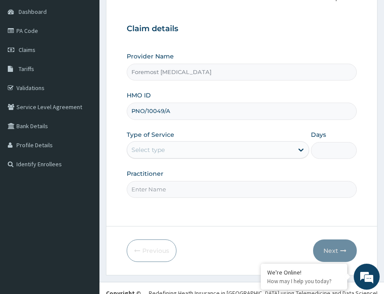
scroll to position [101, 0]
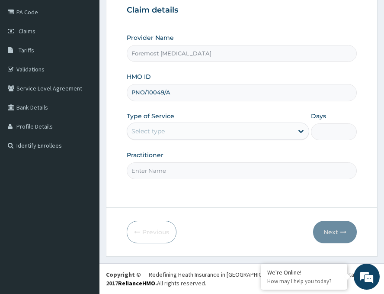
type input "PNO/10049/A"
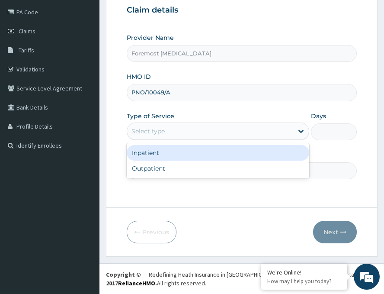
drag, startPoint x: 190, startPoint y: 132, endPoint x: 167, endPoint y: 163, distance: 38.8
click at [167, 140] on div "option Inpatient focused, 1 of 2. 2 results available. Use Up and Down to choos…" at bounding box center [218, 130] width 183 height 17
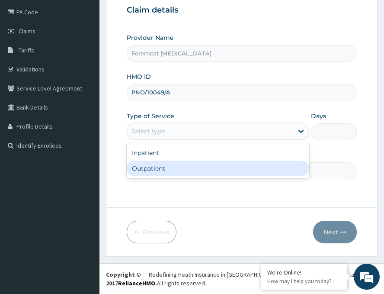
click at [167, 163] on div "Outpatient" at bounding box center [218, 168] width 183 height 16
type input "1"
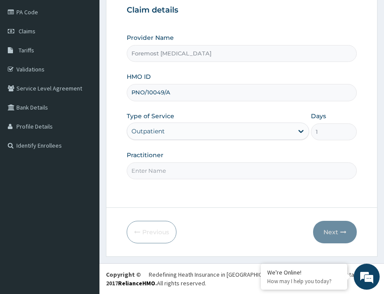
click at [152, 174] on input "Practitioner" at bounding box center [242, 170] width 230 height 17
paste input "NULL"
type input "NULL"
click at [334, 231] on button "Next" at bounding box center [335, 232] width 44 height 22
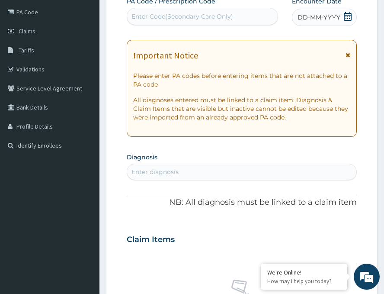
click at [327, 21] on span "DD-MM-YYYY" at bounding box center [319, 17] width 43 height 9
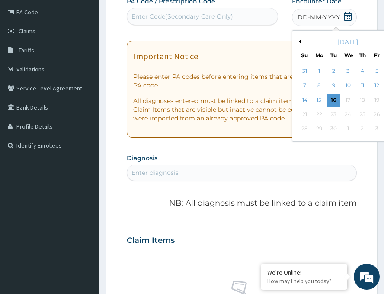
click at [297, 42] on button "Previous Month" at bounding box center [299, 41] width 4 height 4
click at [384, 76] on div "2" at bounding box center [391, 70] width 13 height 13
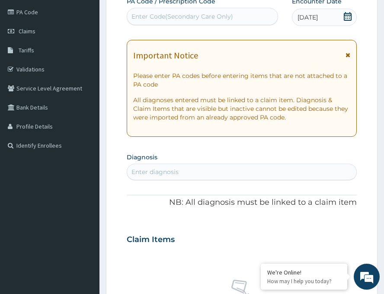
click at [198, 18] on div "Enter Code(Secondary Care Only)" at bounding box center [182, 16] width 102 height 9
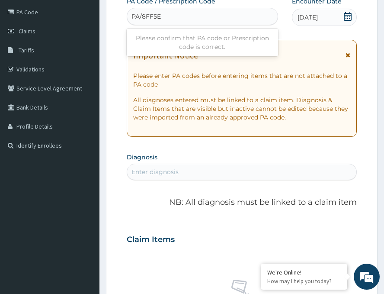
type input "PA/8FF5E2"
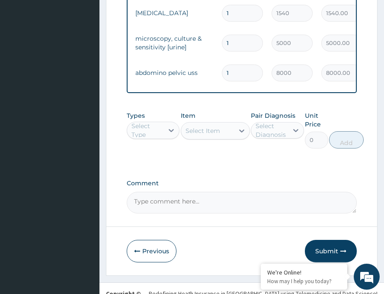
scroll to position [525, 0]
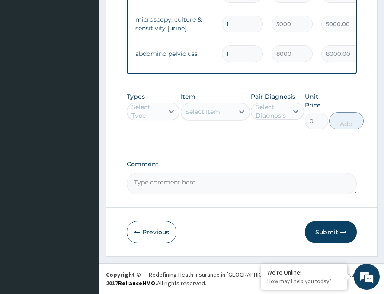
click at [328, 235] on button "Submit" at bounding box center [331, 232] width 52 height 22
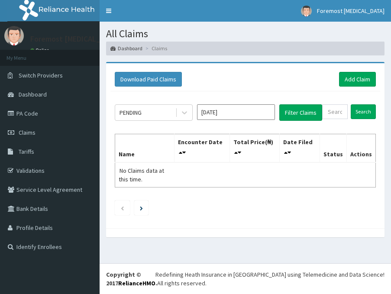
click at [359, 81] on link "Add Claim" at bounding box center [357, 79] width 37 height 15
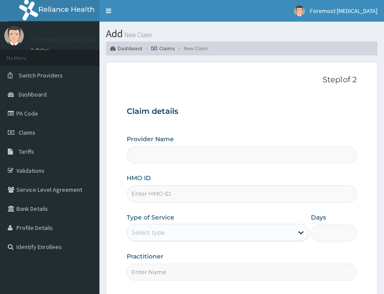
click at [155, 194] on input "HMO ID" at bounding box center [242, 193] width 230 height 17
type input "Foremost [MEDICAL_DATA]"
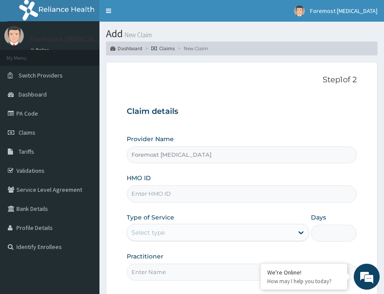
click at [168, 203] on div "Provider Name Foremost Radiology HMO ID Type of Service Select type Days Practi…" at bounding box center [242, 207] width 230 height 145
click at [156, 196] on input "HMO ID" at bounding box center [242, 193] width 230 height 17
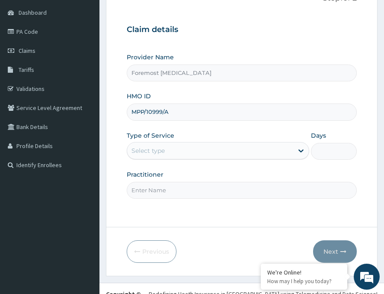
scroll to position [101, 0]
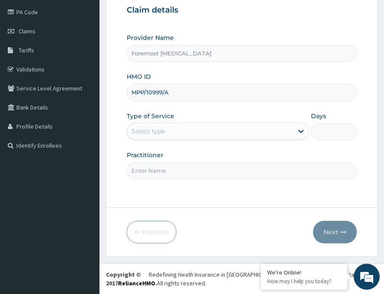
type input "MPP/10999/A"
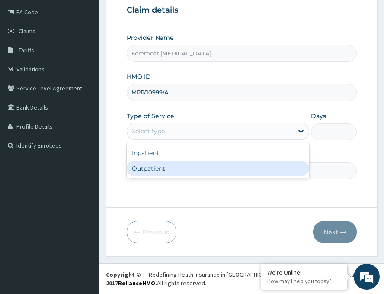
drag, startPoint x: 187, startPoint y: 136, endPoint x: 165, endPoint y: 170, distance: 39.9
click at [165, 140] on div "option Outpatient focused, 2 of 2. 2 results available. Use Up and Down to choo…" at bounding box center [218, 130] width 183 height 17
click at [165, 170] on div "Outpatient" at bounding box center [218, 168] width 183 height 16
type input "1"
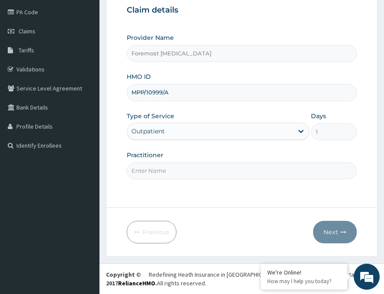
click at [146, 175] on input "Practitioner" at bounding box center [242, 170] width 230 height 17
paste input "NULL"
type input "NULL"
click at [328, 231] on button "Next" at bounding box center [335, 232] width 44 height 22
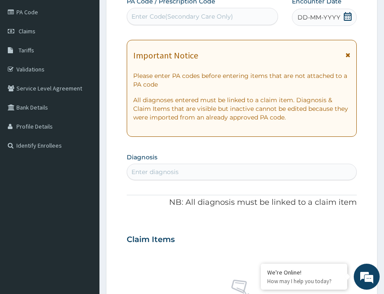
click at [311, 17] on span "DD-MM-YYYY" at bounding box center [319, 17] width 43 height 9
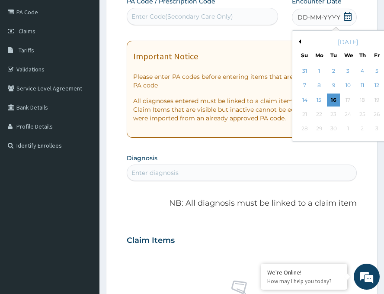
click at [297, 40] on button "Previous Month" at bounding box center [299, 41] width 4 height 4
click at [342, 129] on div "27" at bounding box center [348, 128] width 13 height 13
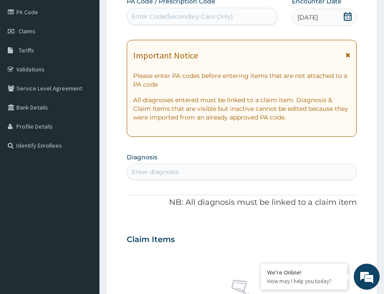
click at [222, 9] on div "Enter Code(Secondary Care Only)" at bounding box center [202, 16] width 151 height 17
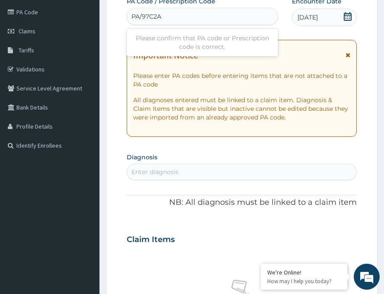
type input "PA/97C2AC"
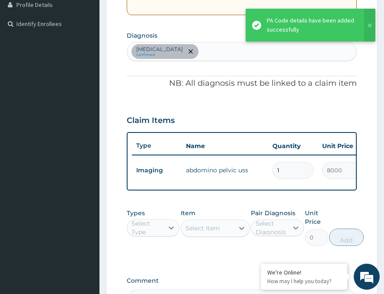
scroll to position [224, 0]
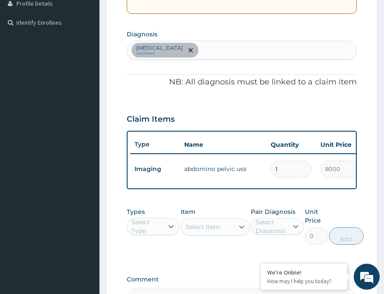
click at [268, 178] on td "1" at bounding box center [291, 169] width 50 height 26
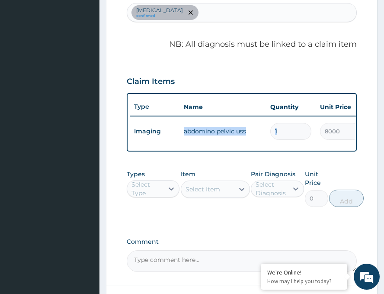
scroll to position [346, 0]
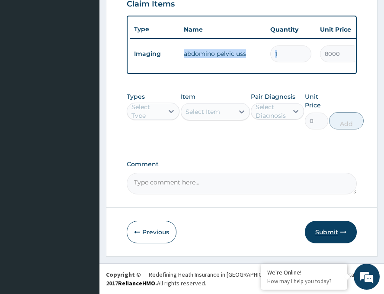
click at [324, 231] on button "Submit" at bounding box center [331, 232] width 52 height 22
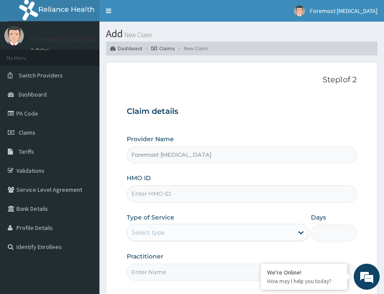
click at [142, 201] on input "HMO ID" at bounding box center [242, 193] width 230 height 17
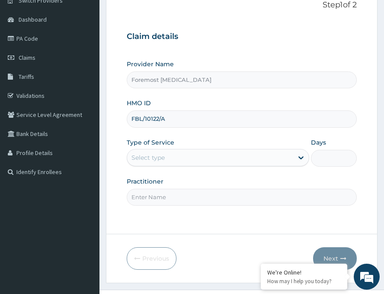
scroll to position [101, 0]
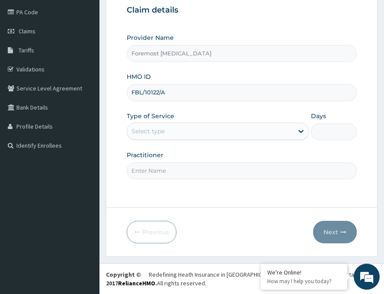
type input "FBL/10122/A"
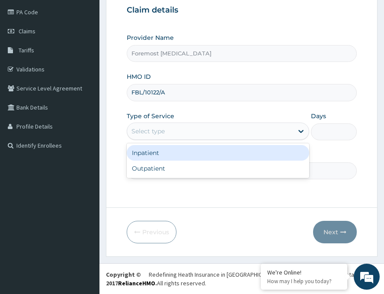
drag, startPoint x: 207, startPoint y: 134, endPoint x: 178, endPoint y: 165, distance: 42.5
click at [178, 140] on div "option Inpatient focused, 1 of 2. 2 results available. Use Up and Down to choos…" at bounding box center [218, 130] width 183 height 17
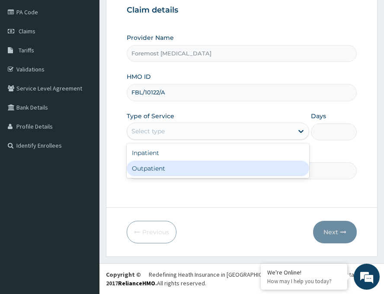
click at [178, 165] on div "Outpatient" at bounding box center [218, 168] width 183 height 16
type input "1"
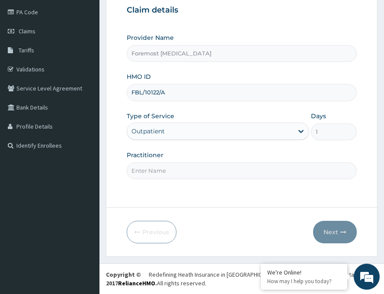
click at [165, 167] on input "Practitioner" at bounding box center [242, 170] width 230 height 17
paste input "NULL"
type input "NULL"
click at [334, 231] on button "Next" at bounding box center [335, 232] width 44 height 22
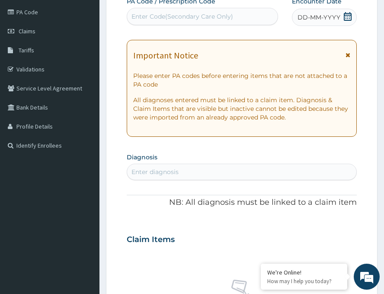
click at [316, 18] on span "DD-MM-YYYY" at bounding box center [319, 17] width 43 height 9
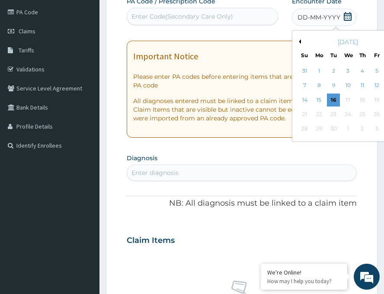
click at [297, 41] on button "Previous Month" at bounding box center [299, 41] width 4 height 4
click at [327, 129] on div "26" at bounding box center [333, 128] width 13 height 13
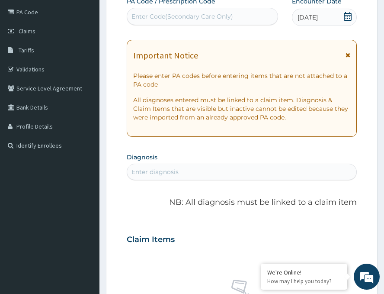
click at [181, 21] on div "Enter Code(Secondary Care Only)" at bounding box center [202, 17] width 151 height 14
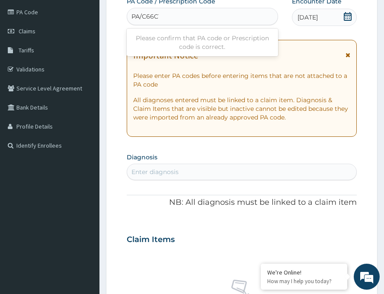
type input "PA/C66C17"
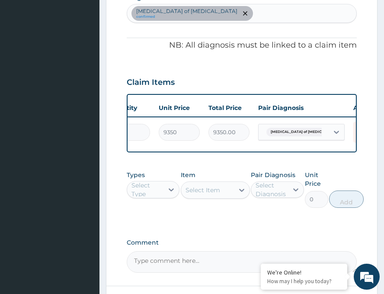
scroll to position [346, 0]
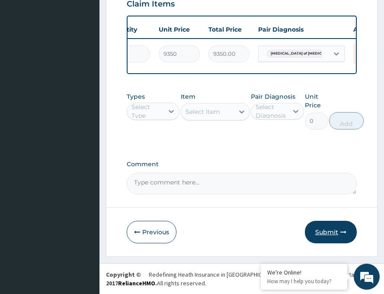
click at [323, 230] on button "Submit" at bounding box center [331, 232] width 52 height 22
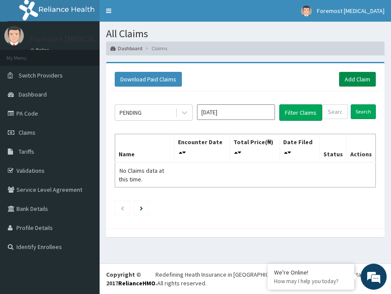
click at [351, 78] on link "Add Claim" at bounding box center [357, 79] width 37 height 15
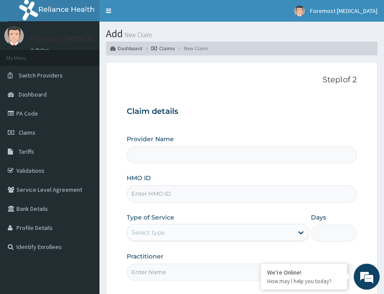
click at [186, 189] on input "HMO ID" at bounding box center [242, 193] width 230 height 17
type input "A"
type input "Foremost [MEDICAL_DATA]"
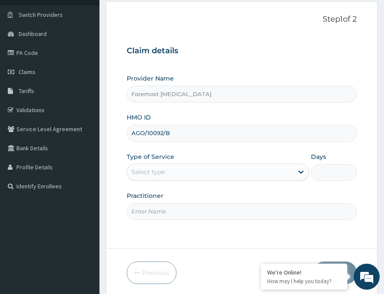
scroll to position [101, 0]
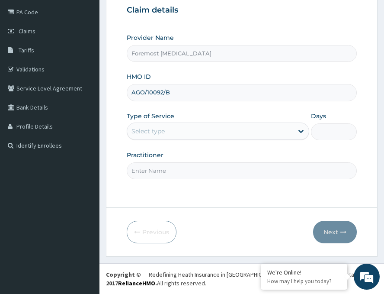
type input "AGO/10092/B"
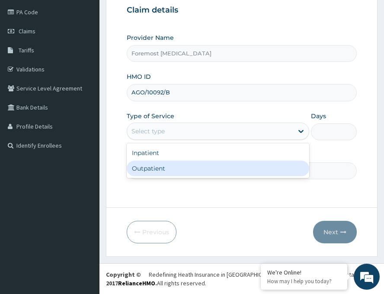
drag, startPoint x: 210, startPoint y: 135, endPoint x: 180, endPoint y: 166, distance: 42.8
click at [180, 140] on div "option Outpatient focused, 2 of 2. 2 results available. Use Up and Down to choo…" at bounding box center [218, 130] width 183 height 17
click at [180, 166] on div "Outpatient" at bounding box center [218, 168] width 183 height 16
type input "1"
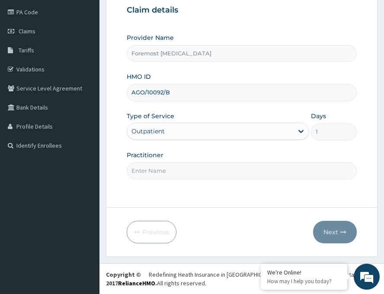
click at [164, 168] on input "Practitioner" at bounding box center [242, 170] width 230 height 17
paste input "NULL"
type input "NULL"
click at [335, 230] on button "Next" at bounding box center [335, 232] width 44 height 22
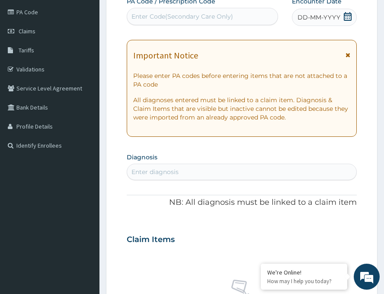
click at [318, 17] on span "DD-MM-YYYY" at bounding box center [319, 17] width 43 height 9
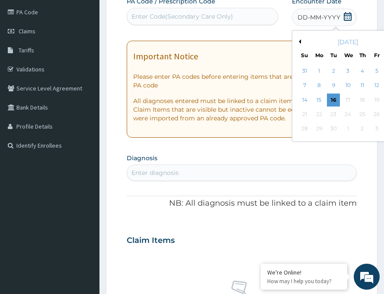
click at [297, 40] on button "Previous Month" at bounding box center [299, 41] width 4 height 4
click at [313, 130] on div "25" at bounding box center [319, 128] width 13 height 13
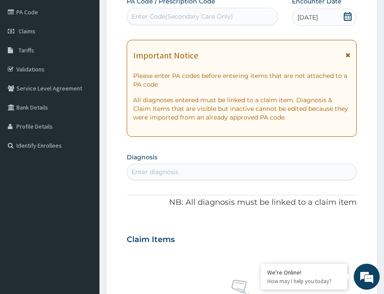
click at [181, 20] on div "Enter Code(Secondary Care Only)" at bounding box center [182, 16] width 102 height 9
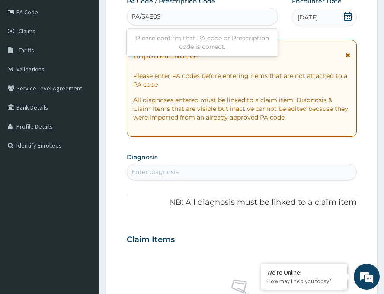
type input "PA/34E058"
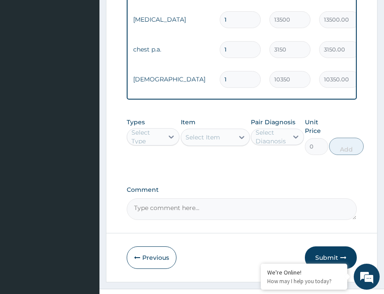
scroll to position [568, 0]
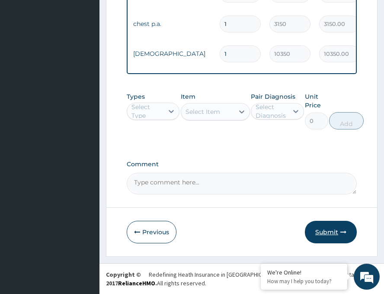
click at [333, 231] on button "Submit" at bounding box center [331, 232] width 52 height 22
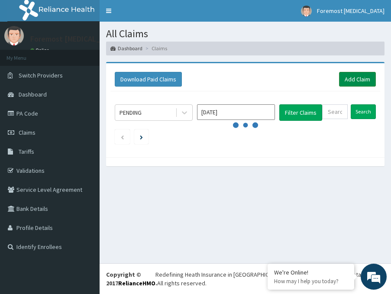
click at [347, 75] on link "Add Claim" at bounding box center [357, 79] width 37 height 15
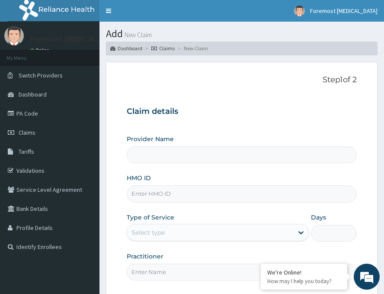
type input "Foremost [MEDICAL_DATA]"
click at [161, 195] on input "HMO ID" at bounding box center [242, 193] width 230 height 17
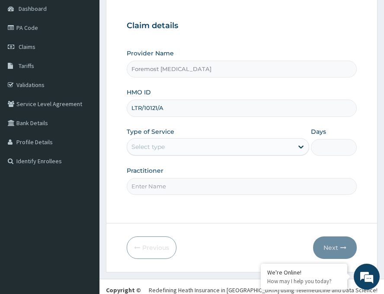
scroll to position [101, 0]
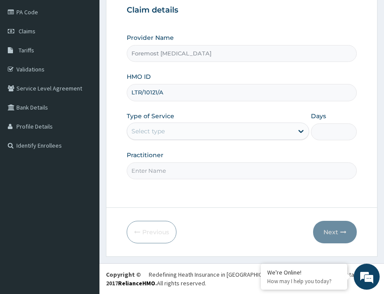
type input "LTR/10121/A"
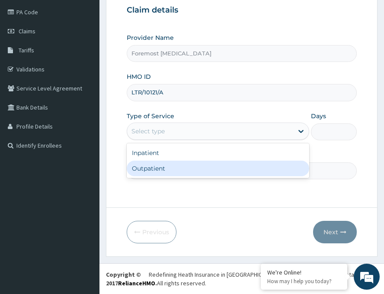
drag, startPoint x: 187, startPoint y: 131, endPoint x: 166, endPoint y: 170, distance: 44.9
click at [166, 140] on div "option Outpatient focused, 2 of 2. 2 results available. Use Up and Down to choo…" at bounding box center [218, 130] width 183 height 17
click at [166, 170] on div "Outpatient" at bounding box center [218, 168] width 183 height 16
type input "1"
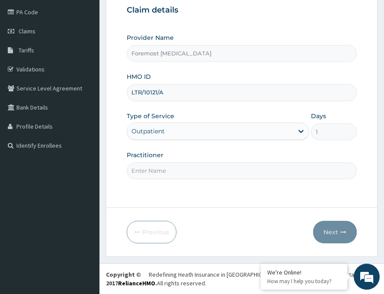
click at [156, 170] on input "Practitioner" at bounding box center [242, 170] width 230 height 17
paste input "NULL"
type input "NULL"
click at [329, 226] on button "Next" at bounding box center [335, 232] width 44 height 22
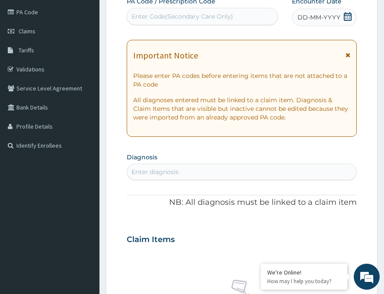
click at [311, 22] on div "DD-MM-YYYY" at bounding box center [324, 17] width 65 height 17
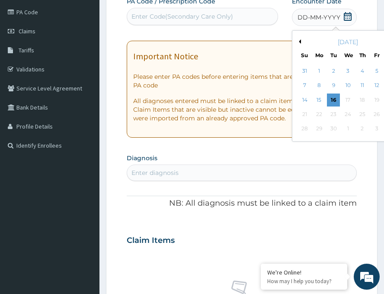
click at [297, 42] on button "Previous Month" at bounding box center [299, 41] width 4 height 4
click at [327, 130] on div "26" at bounding box center [333, 128] width 13 height 13
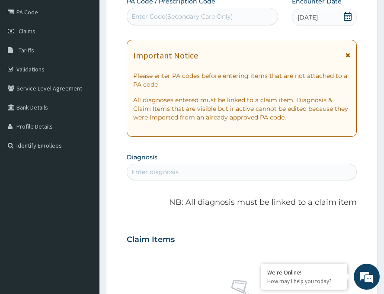
click at [222, 18] on div "Enter Code(Secondary Care Only)" at bounding box center [182, 16] width 102 height 9
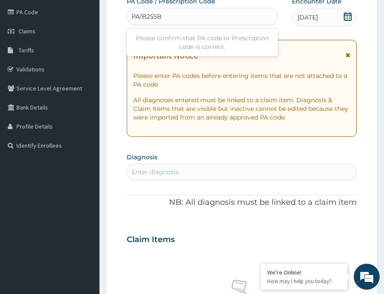
type input "PA/B255B8"
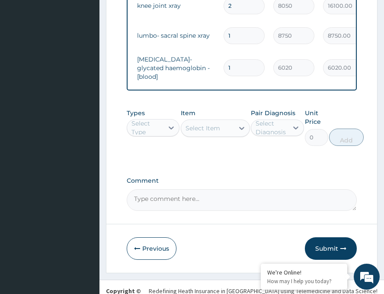
scroll to position [405, 0]
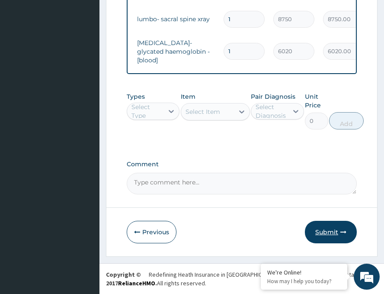
click at [333, 232] on button "Submit" at bounding box center [331, 232] width 52 height 22
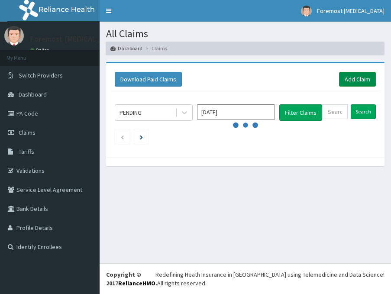
click at [350, 79] on link "Add Claim" at bounding box center [357, 79] width 37 height 15
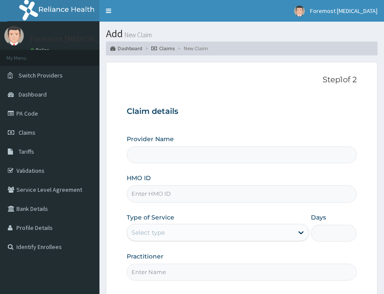
type input "Foremost [MEDICAL_DATA]"
